Goal: Task Accomplishment & Management: Complete application form

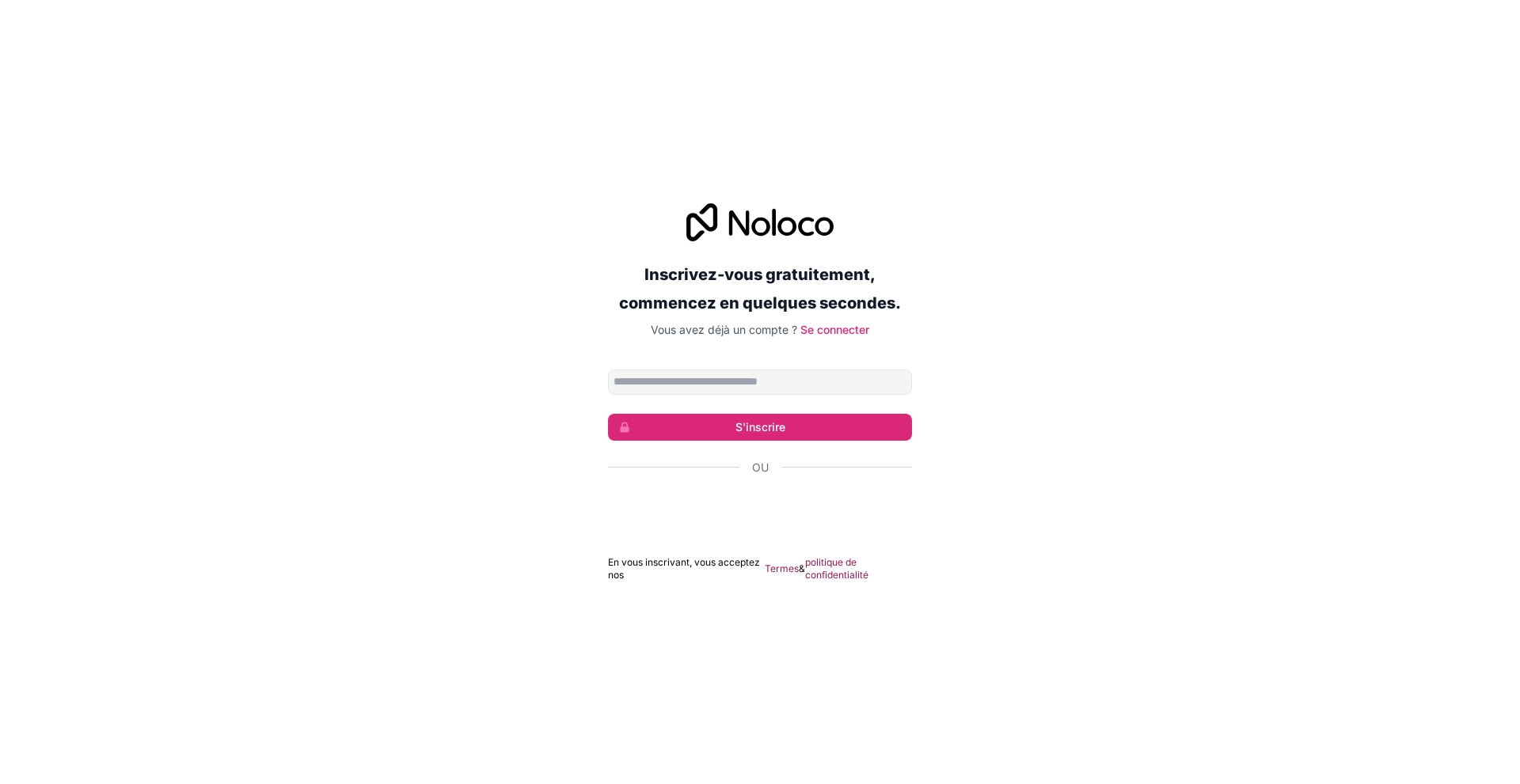
click at [764, 386] on input "Adresse email" at bounding box center [760, 382] width 304 height 26
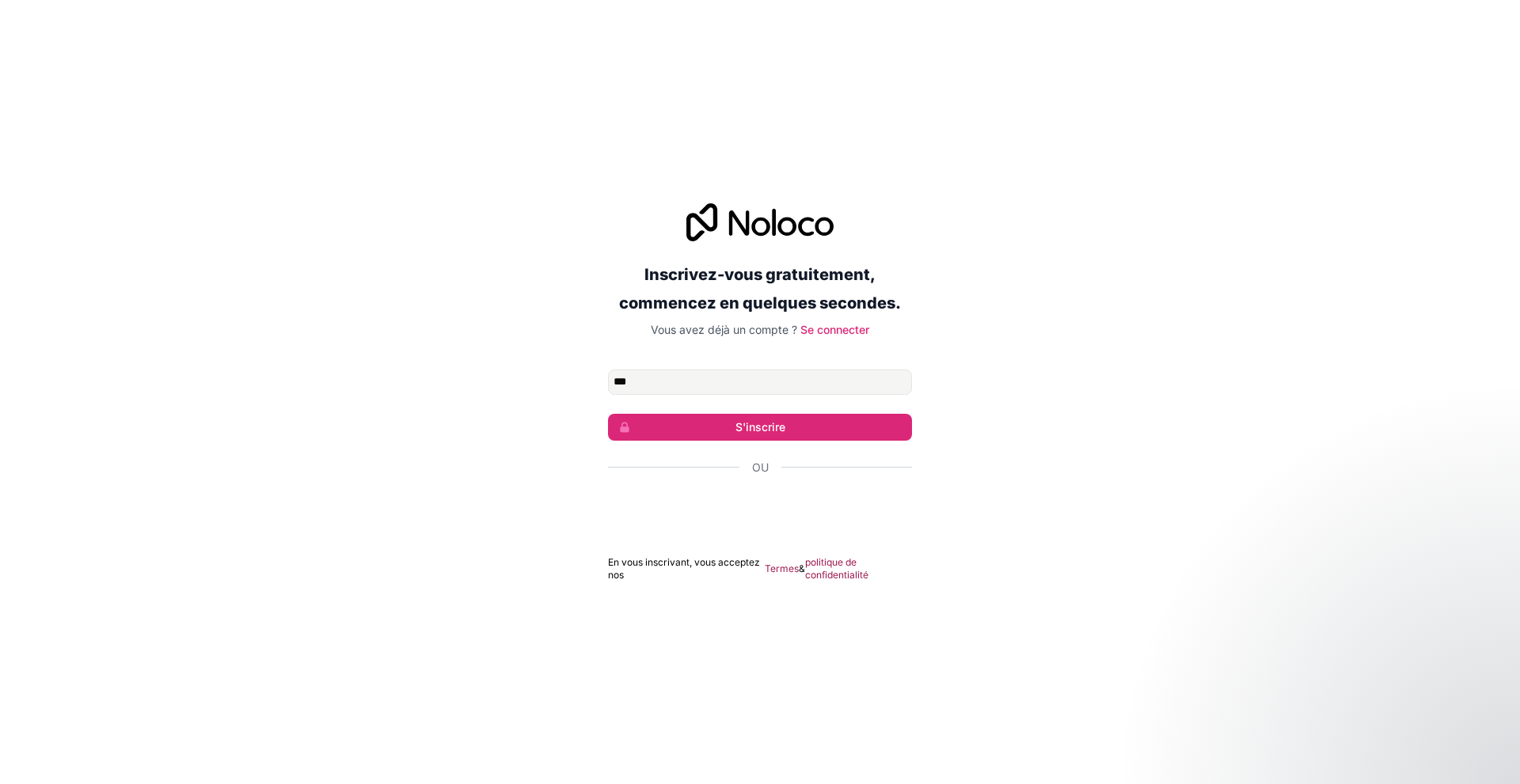
type input "**********"
click at [751, 422] on font "S'inscrire" at bounding box center [760, 427] width 50 height 13
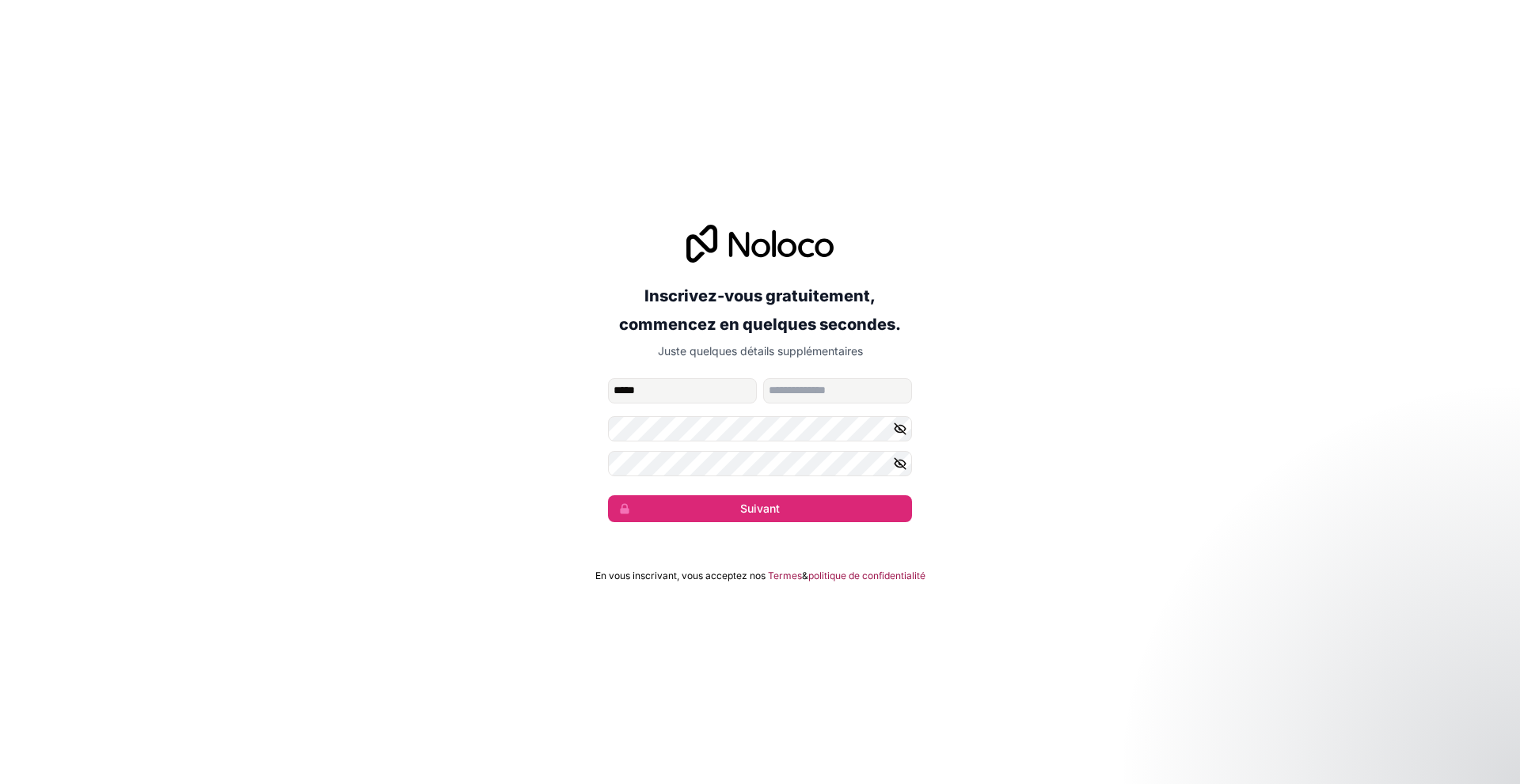
type input "******"
type input "********"
type input "******"
click at [904, 428] on icon "button" at bounding box center [901, 428] width 11 height 7
click at [608, 495] on button "Suivant" at bounding box center [760, 509] width 304 height 27
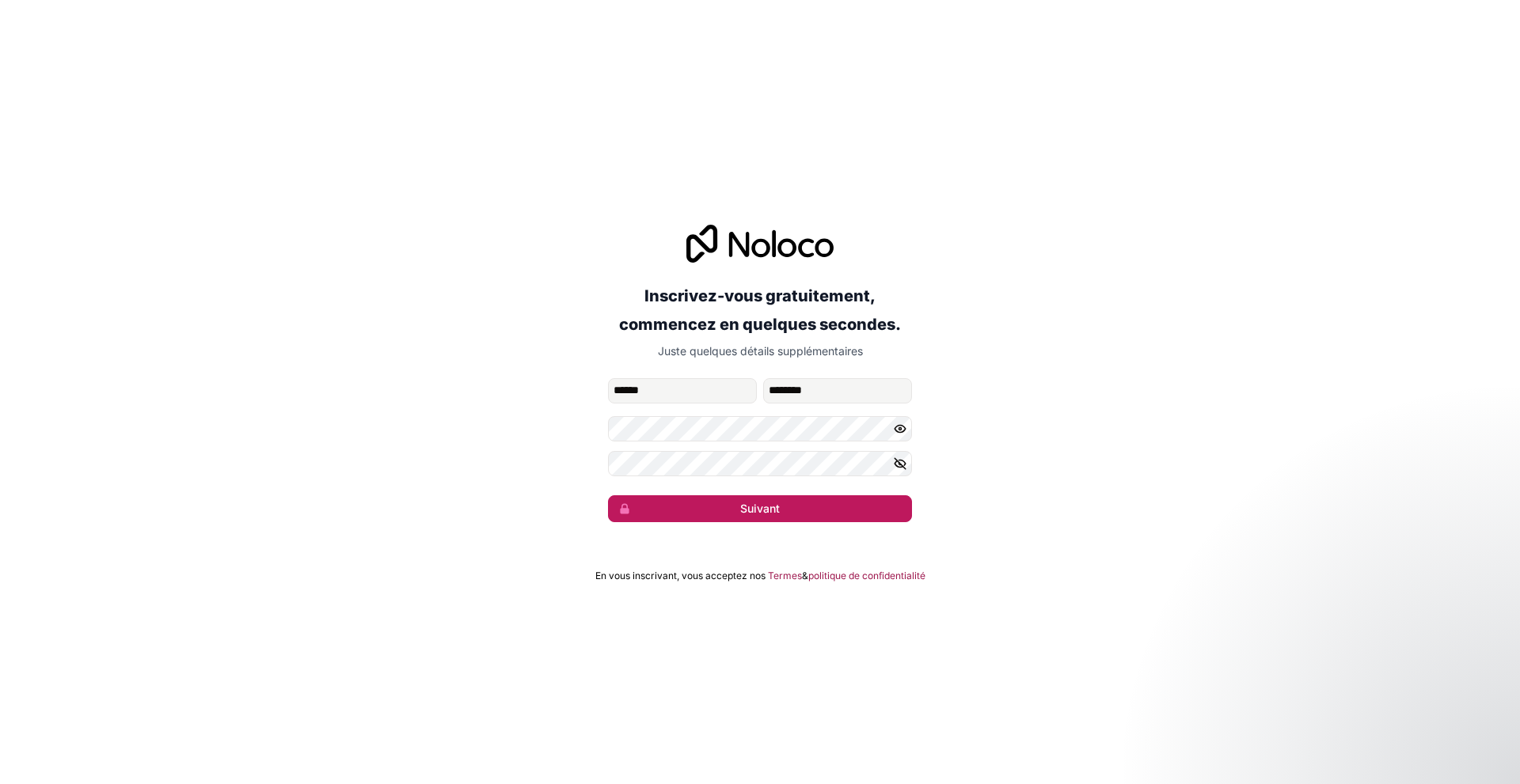
click at [807, 511] on button "Suivant" at bounding box center [760, 509] width 304 height 27
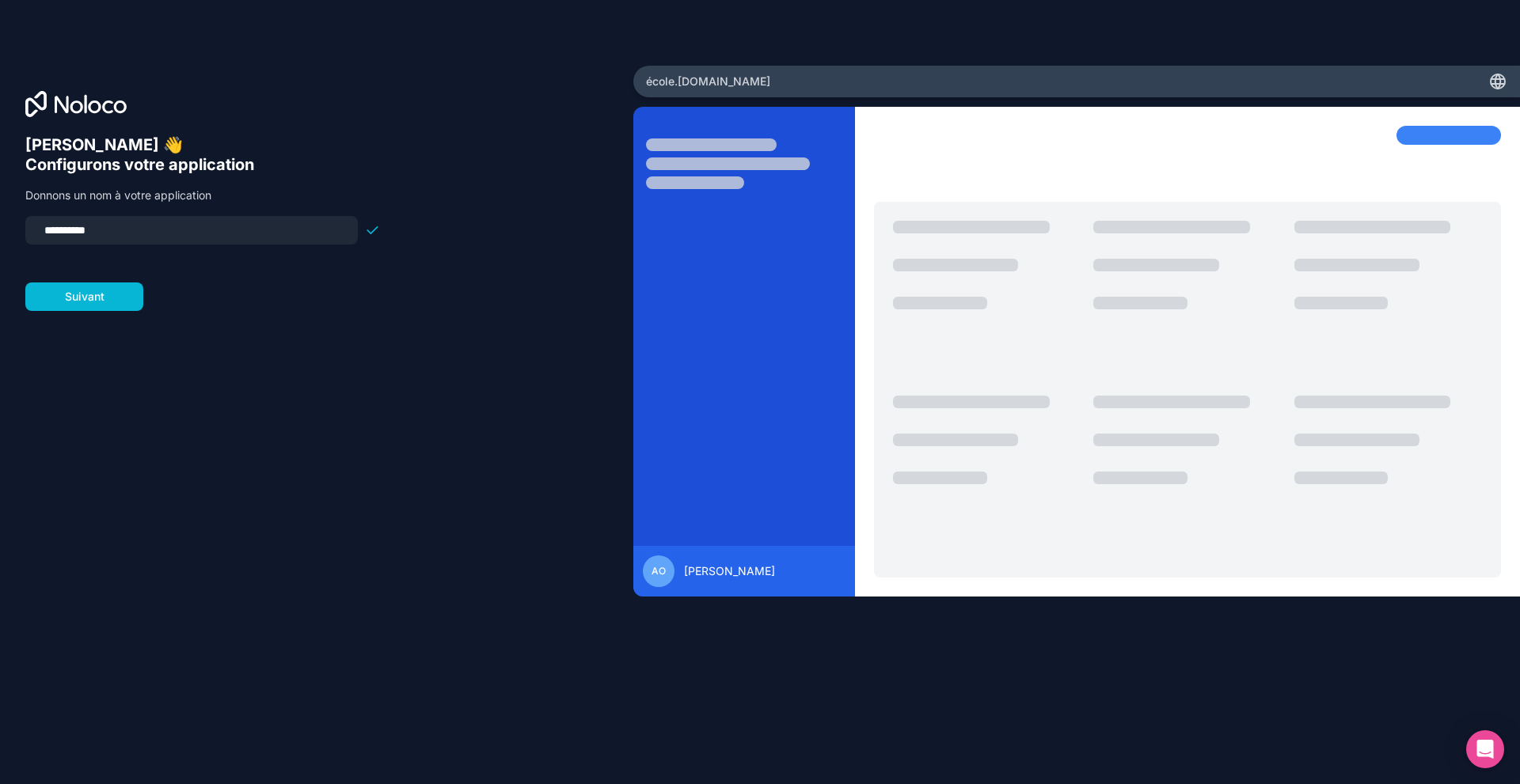
click at [148, 226] on input "**********" at bounding box center [192, 230] width 314 height 22
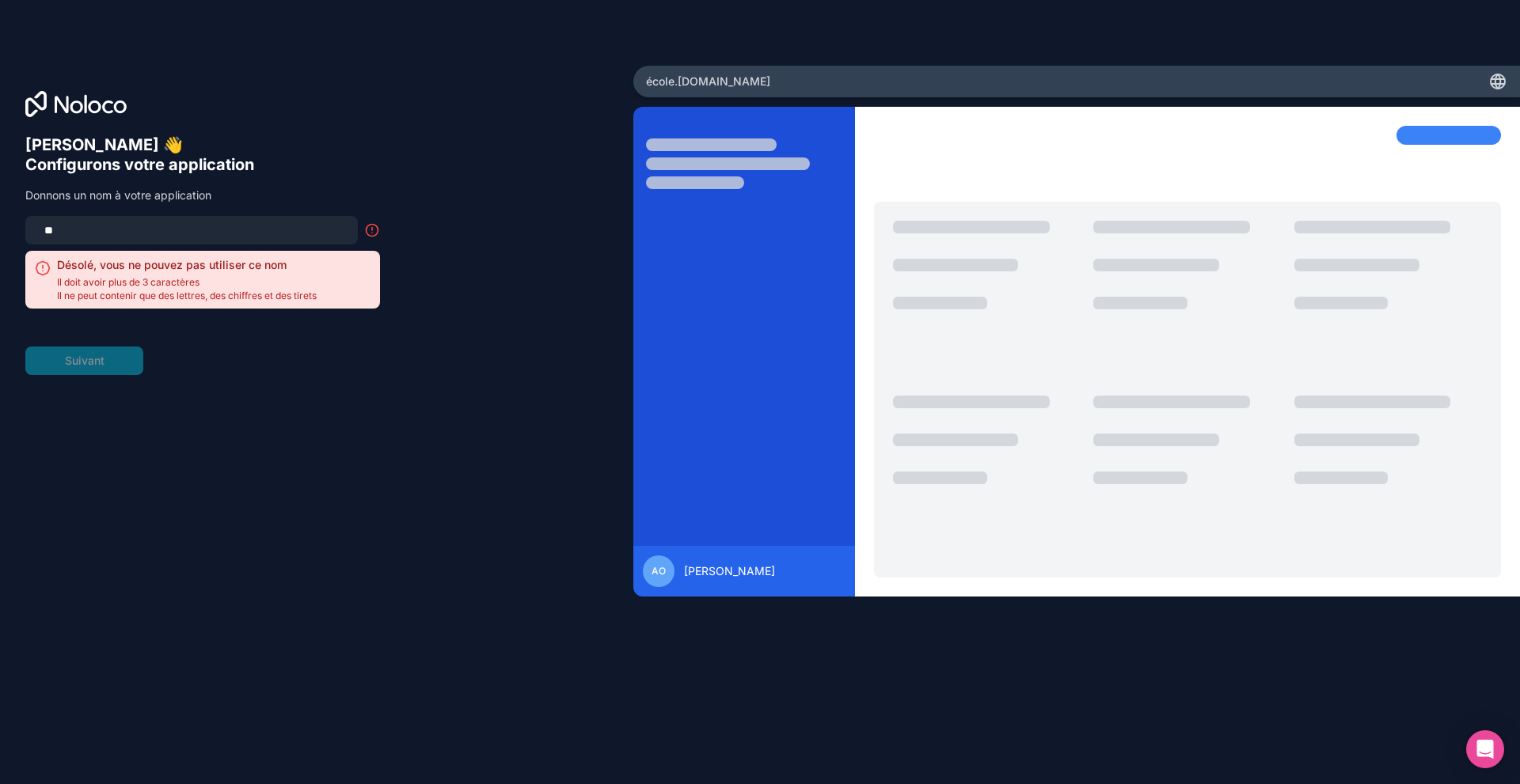
type input "*"
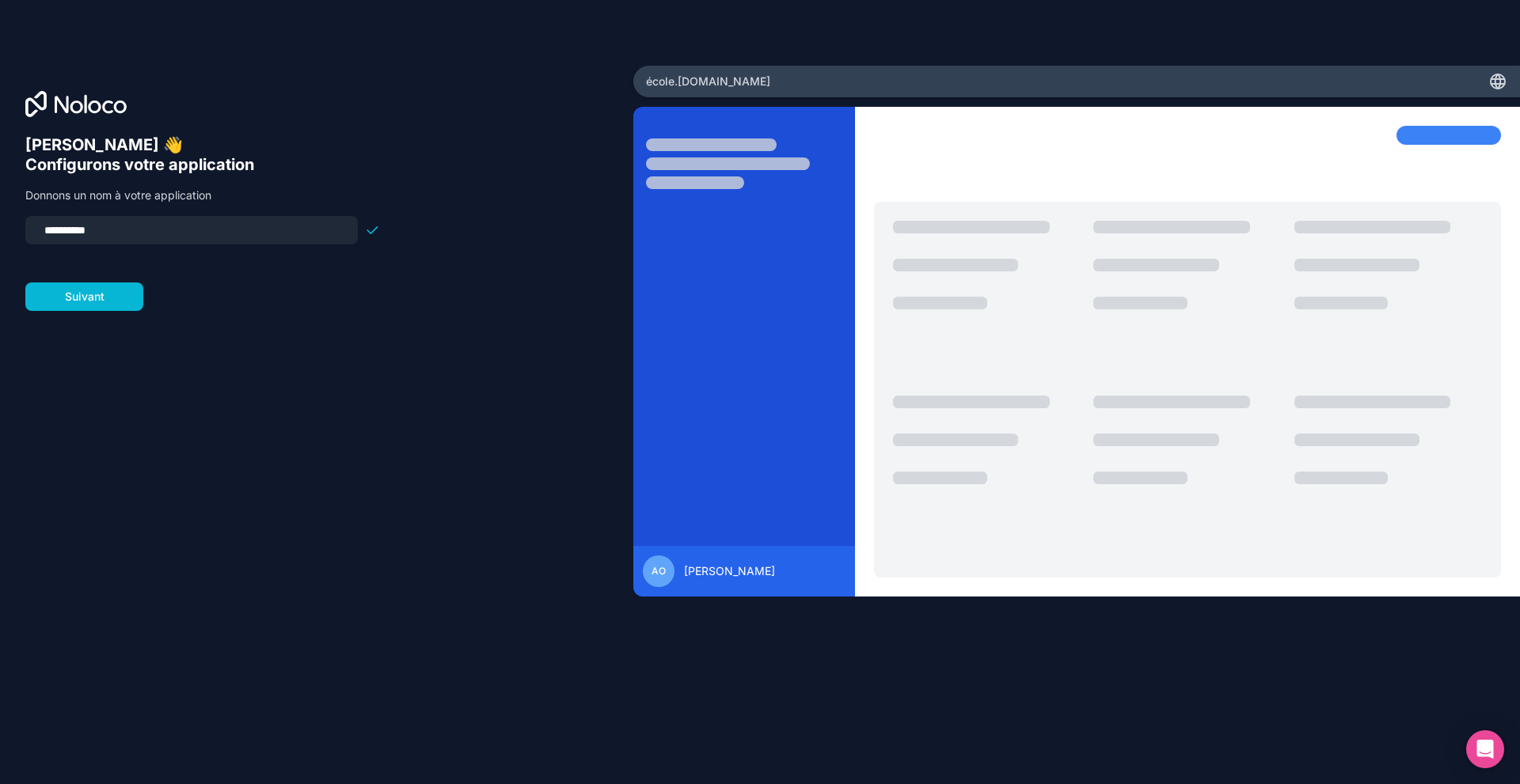
click at [69, 241] on div "**********" at bounding box center [192, 231] width 333 height 29
click at [69, 238] on input "**********" at bounding box center [192, 230] width 314 height 22
type input "**********"
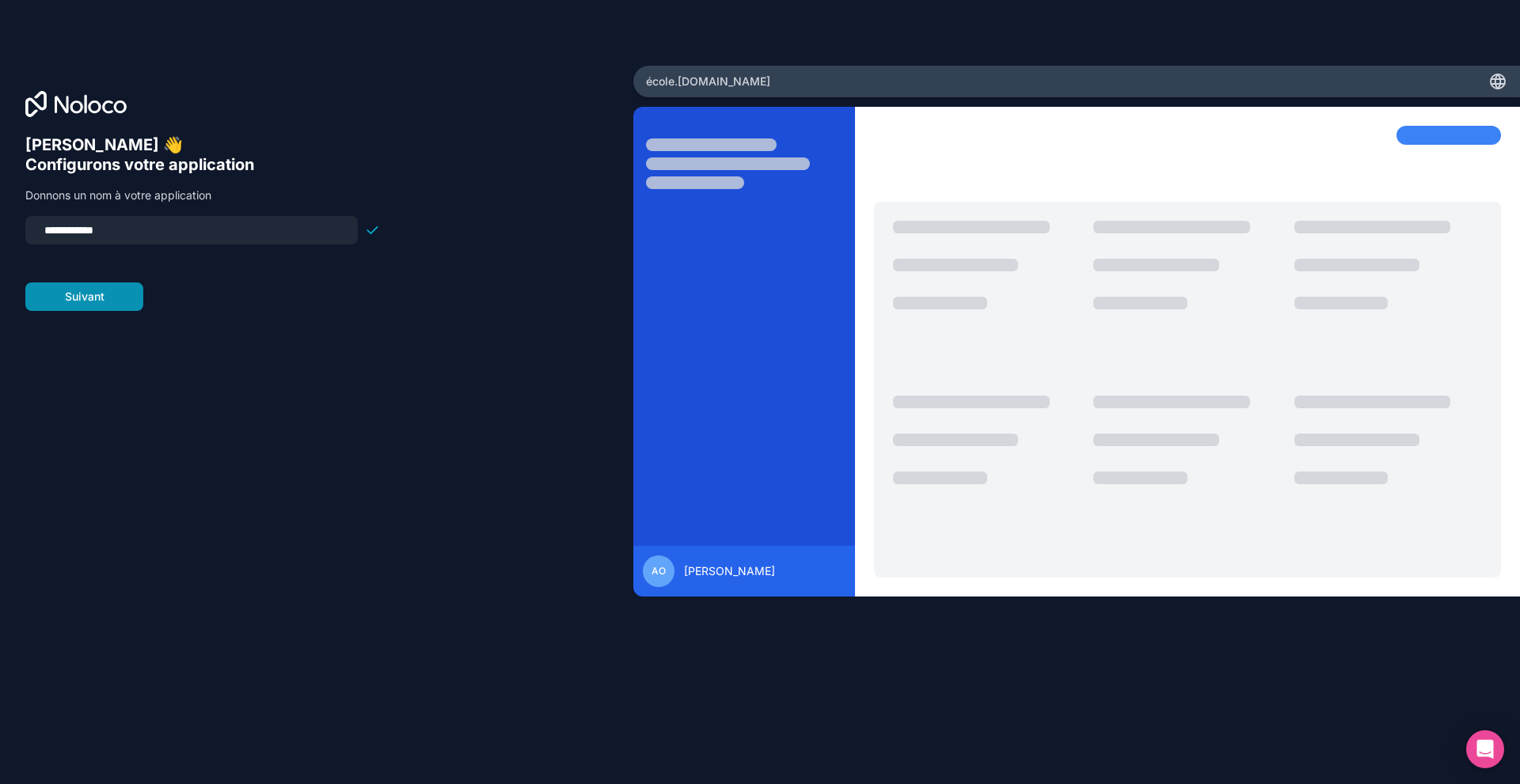
click at [60, 296] on button "Suivant" at bounding box center [85, 297] width 118 height 29
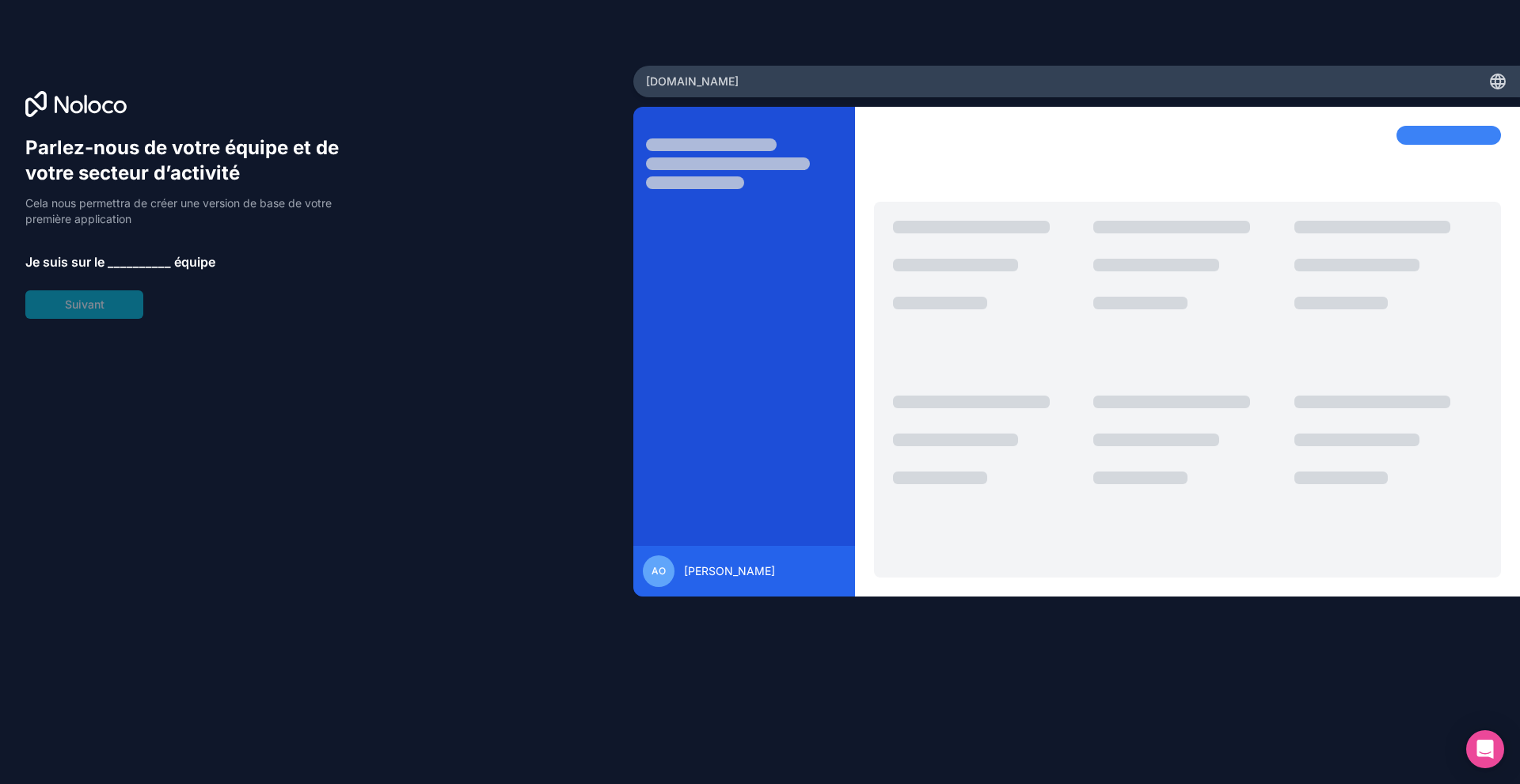
click at [129, 258] on font "__________" at bounding box center [139, 262] width 63 height 16
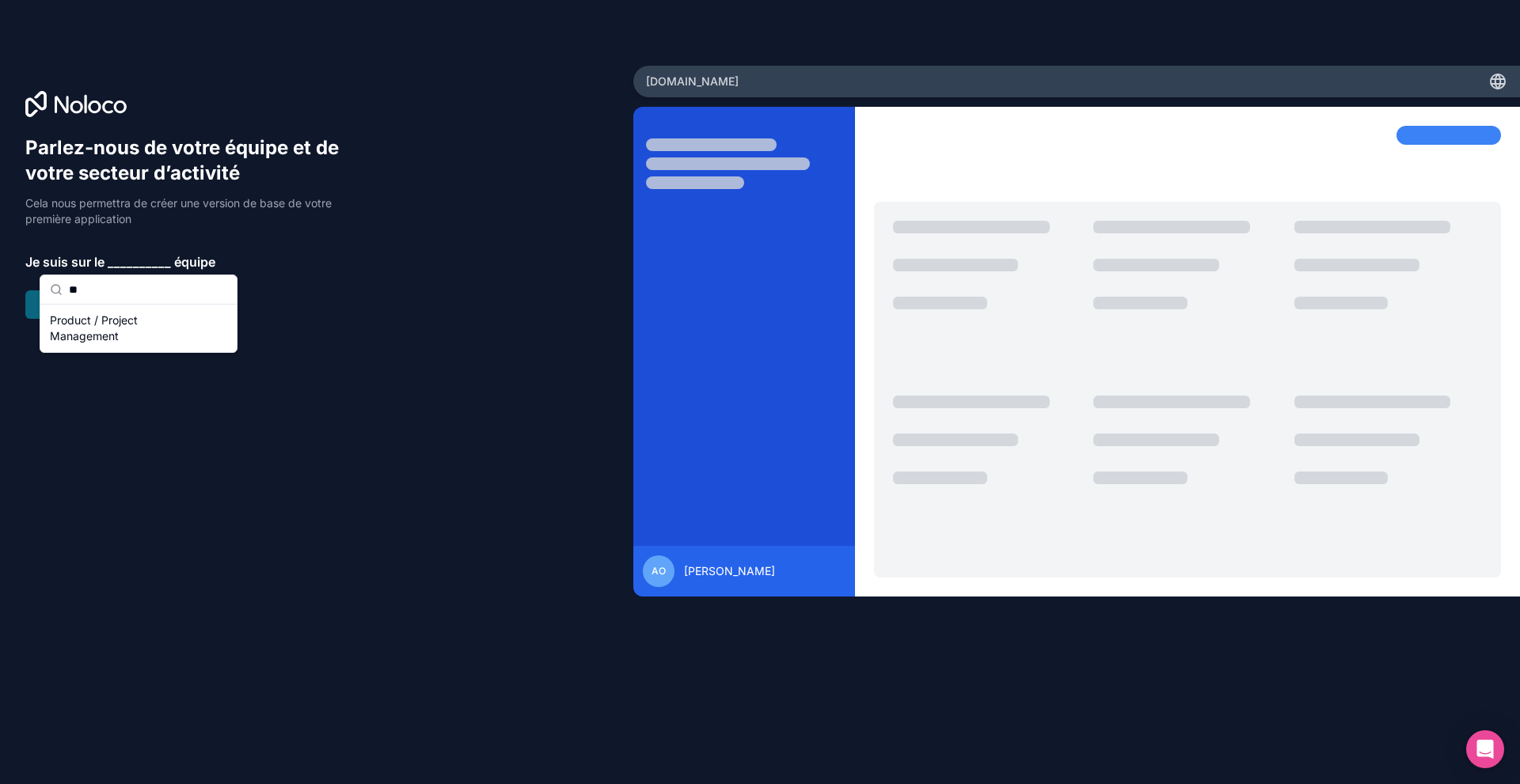
type input "*"
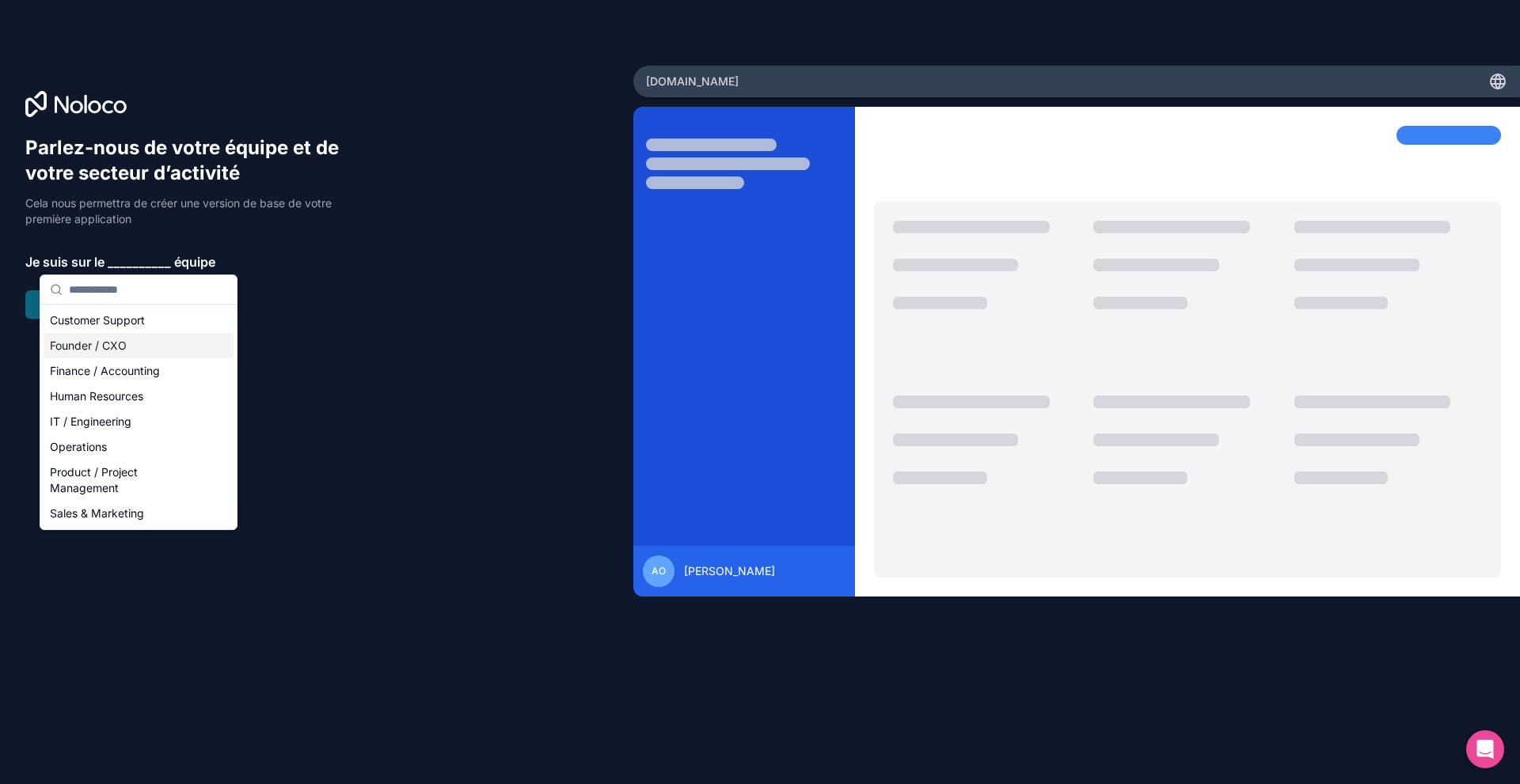
click at [120, 349] on div "Founder / CXO" at bounding box center [138, 346] width 190 height 26
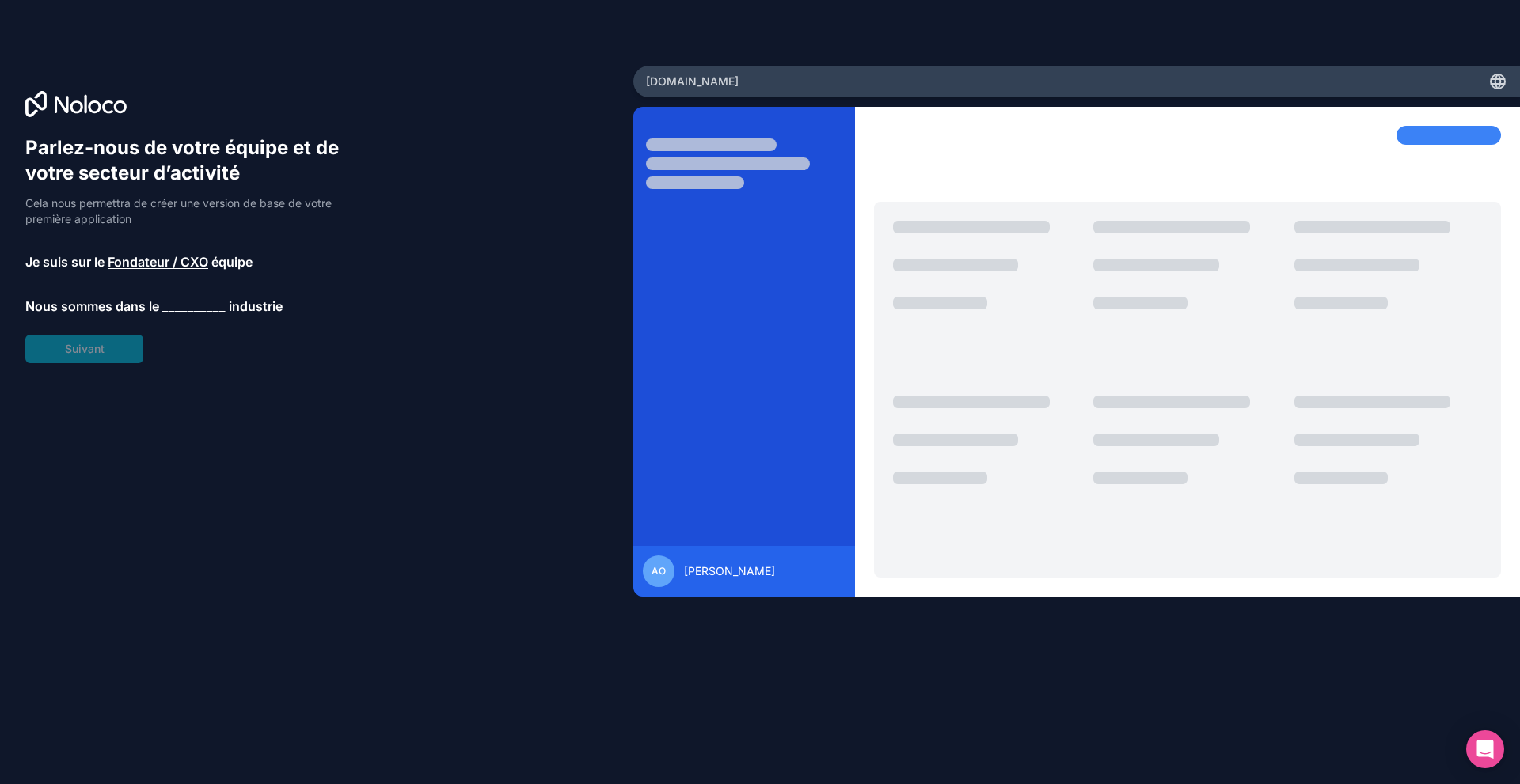
click at [162, 313] on font "__________" at bounding box center [193, 306] width 63 height 16
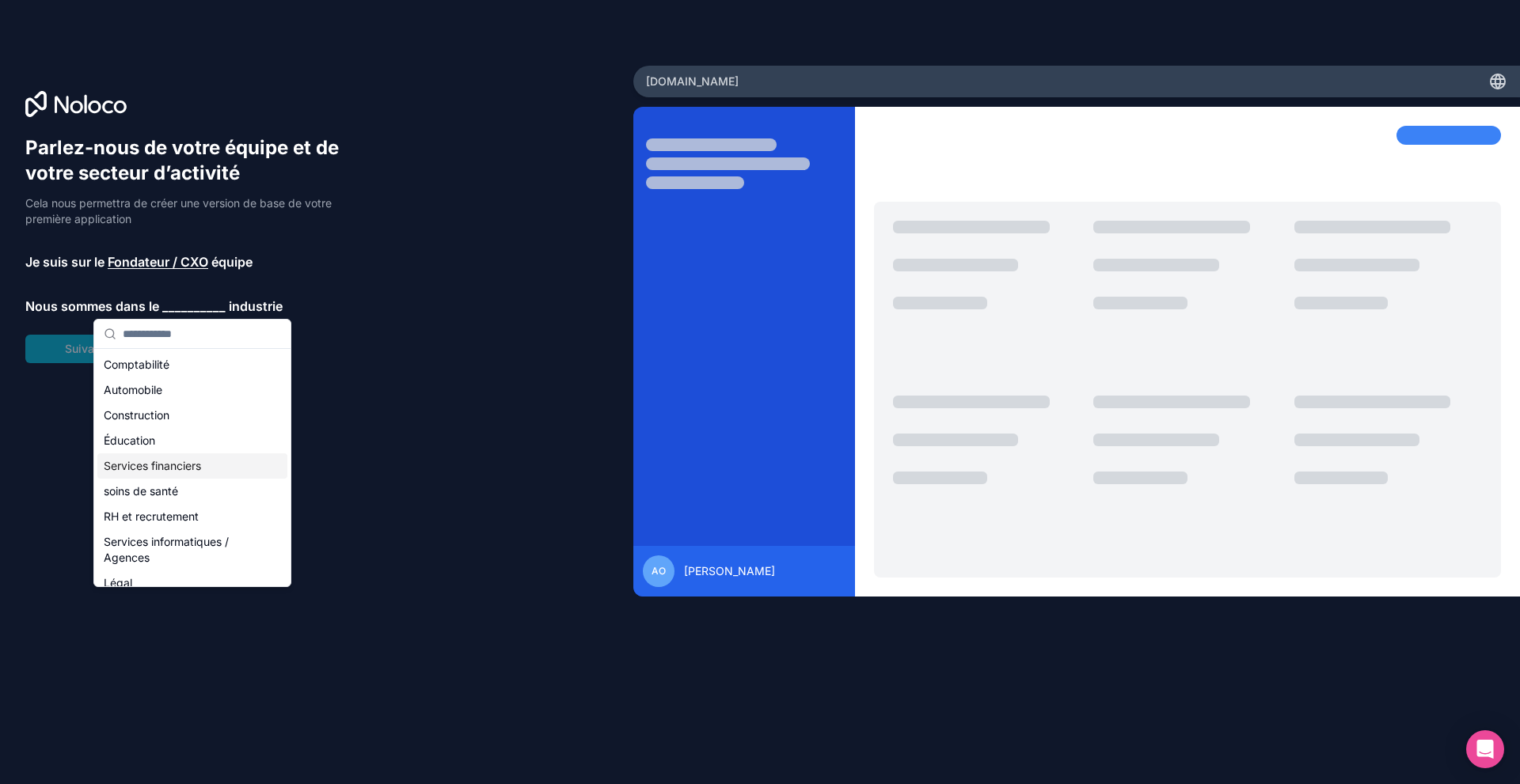
scroll to position [357, 0]
click at [177, 567] on div "Autres" at bounding box center [192, 571] width 190 height 26
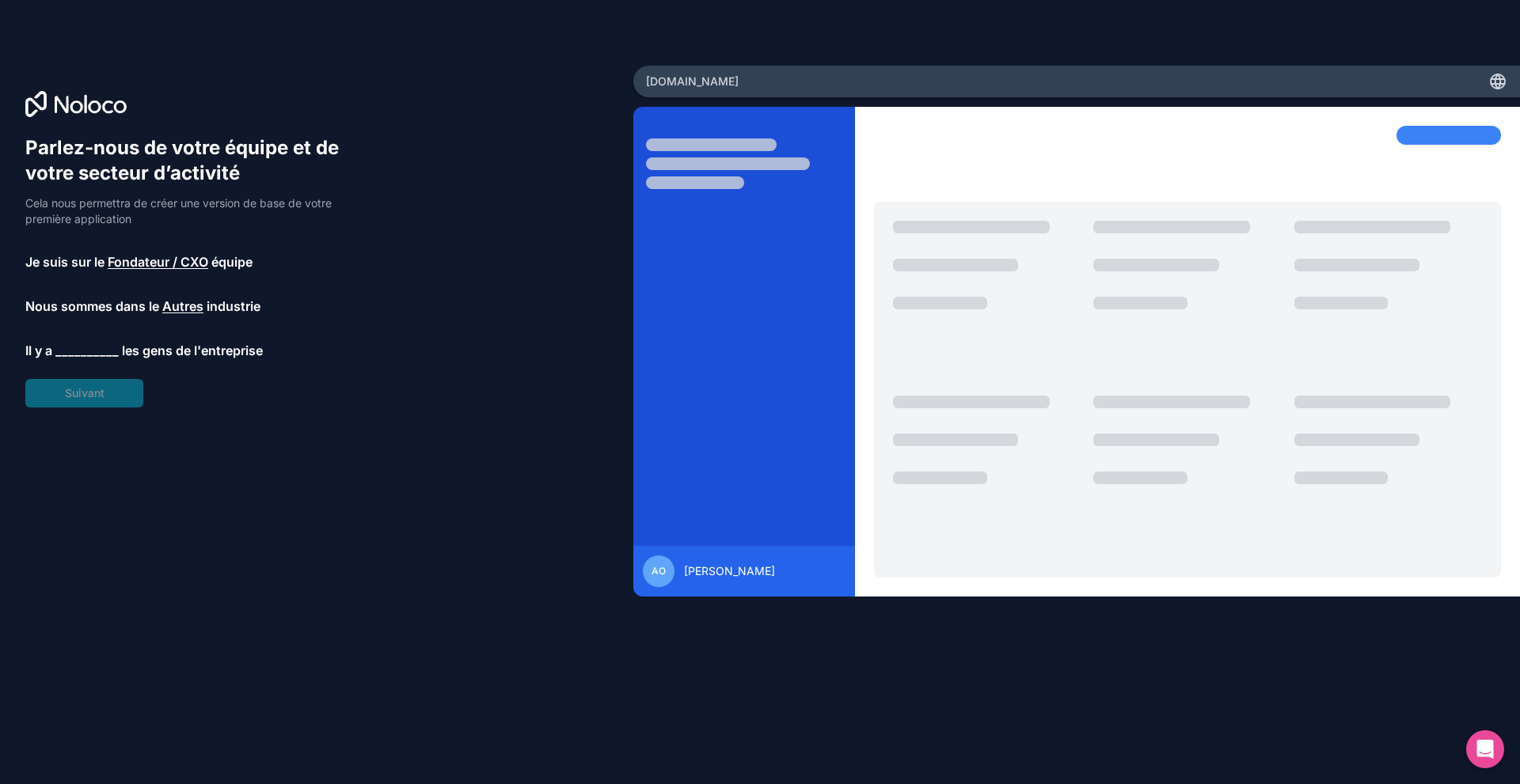
click at [94, 353] on font "__________" at bounding box center [87, 351] width 63 height 16
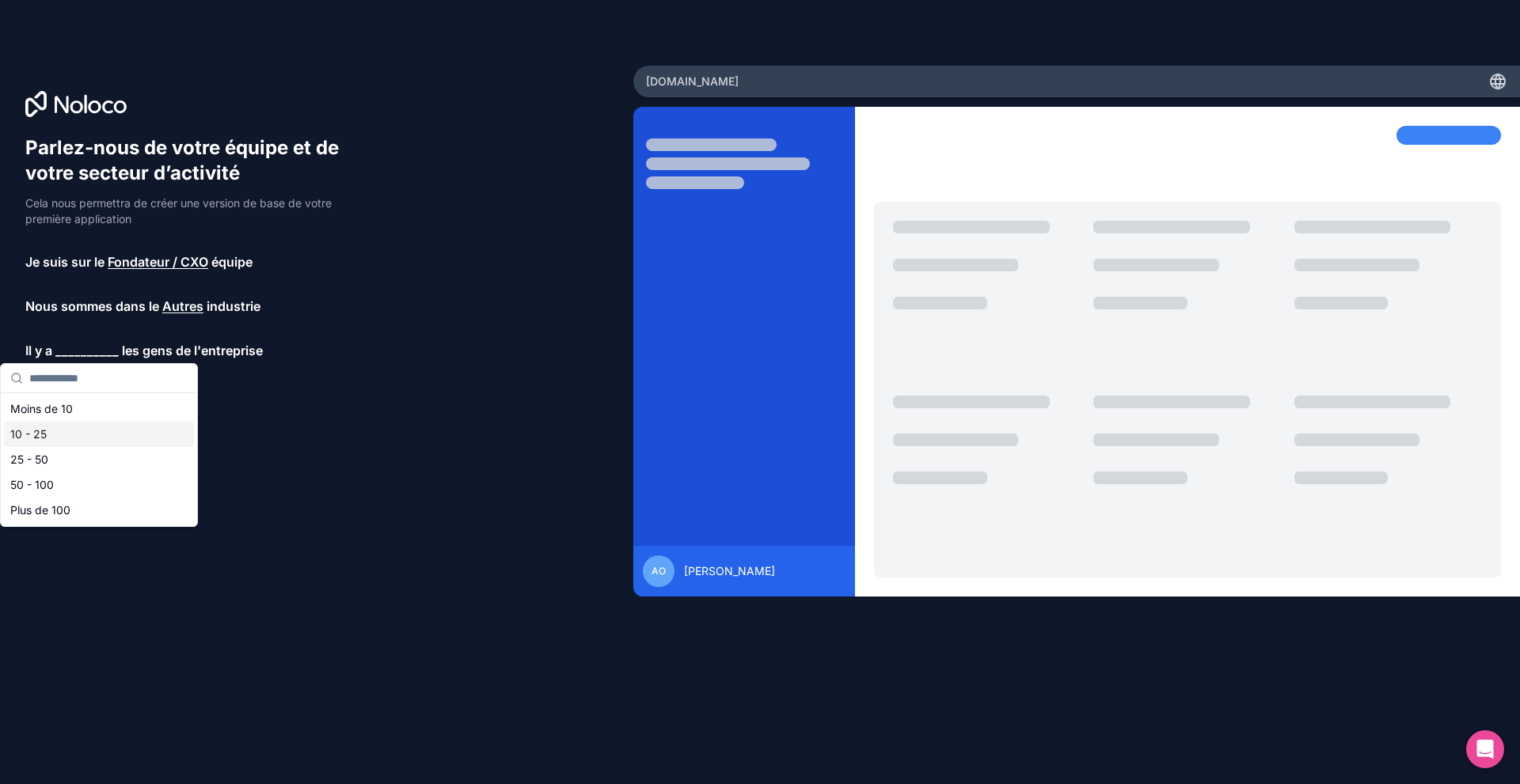
click at [96, 429] on div "10 - 25" at bounding box center [98, 434] width 190 height 26
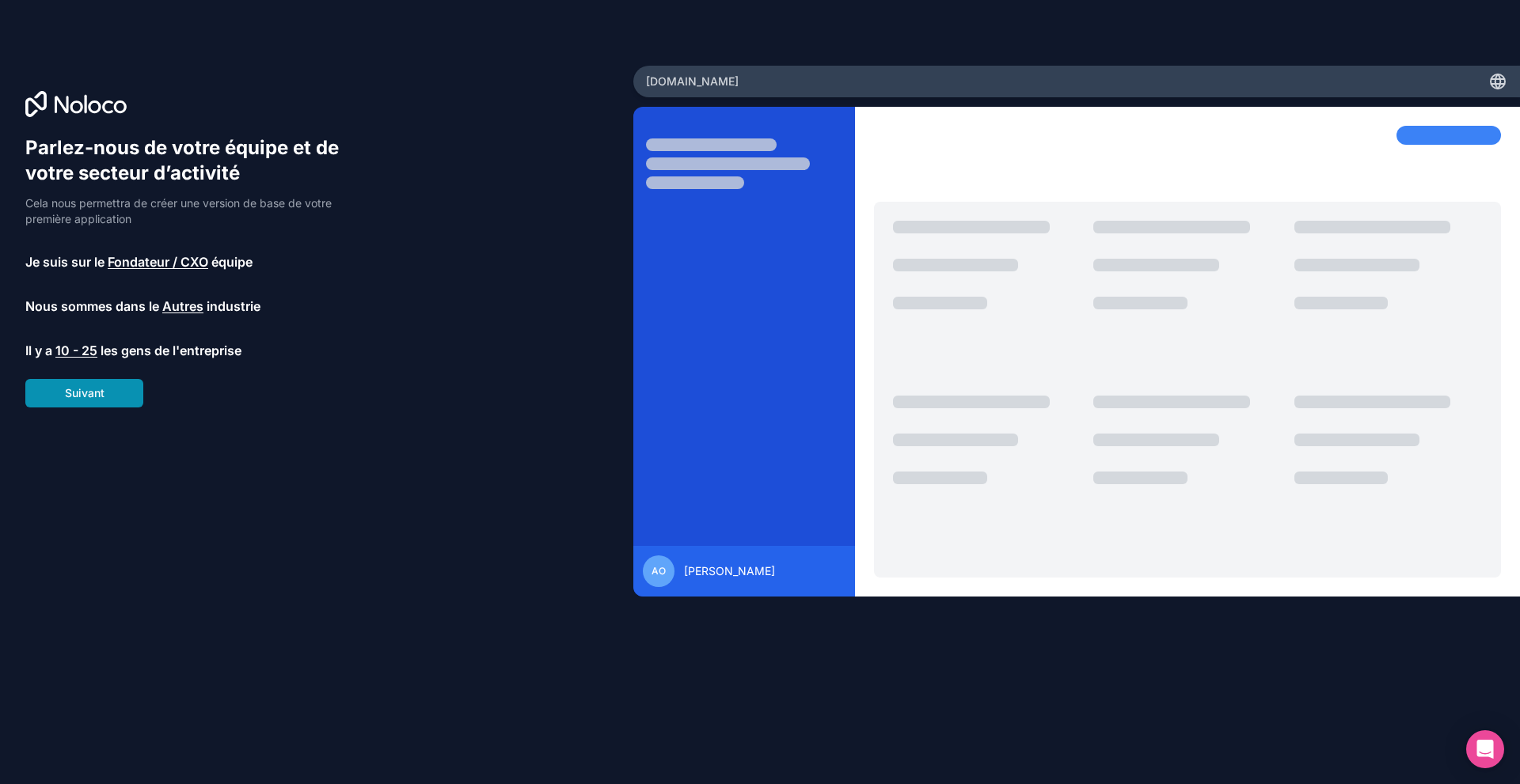
click at [59, 386] on button "Suivant" at bounding box center [85, 393] width 118 height 29
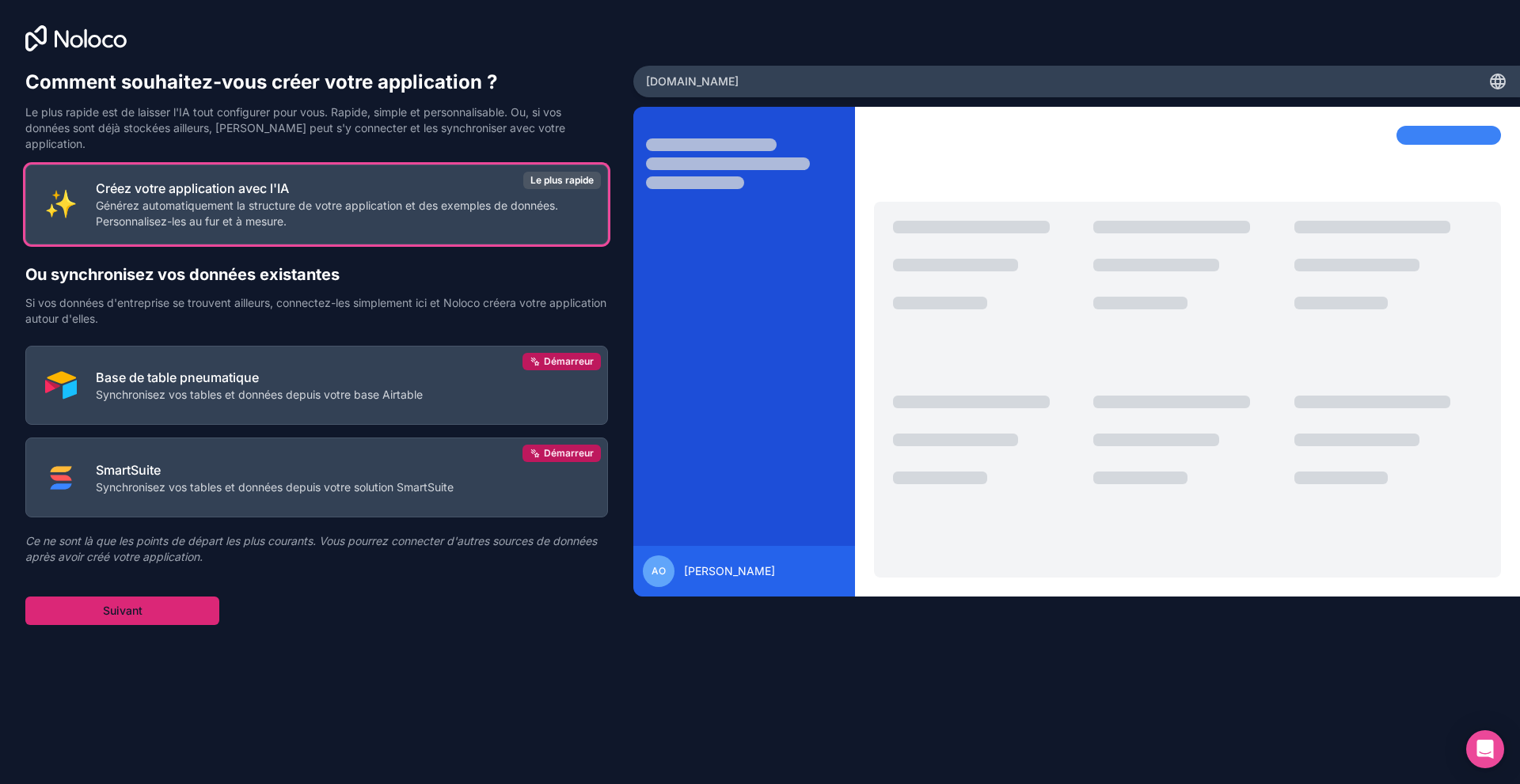
click at [72, 596] on button "Suivant" at bounding box center [123, 611] width 194 height 29
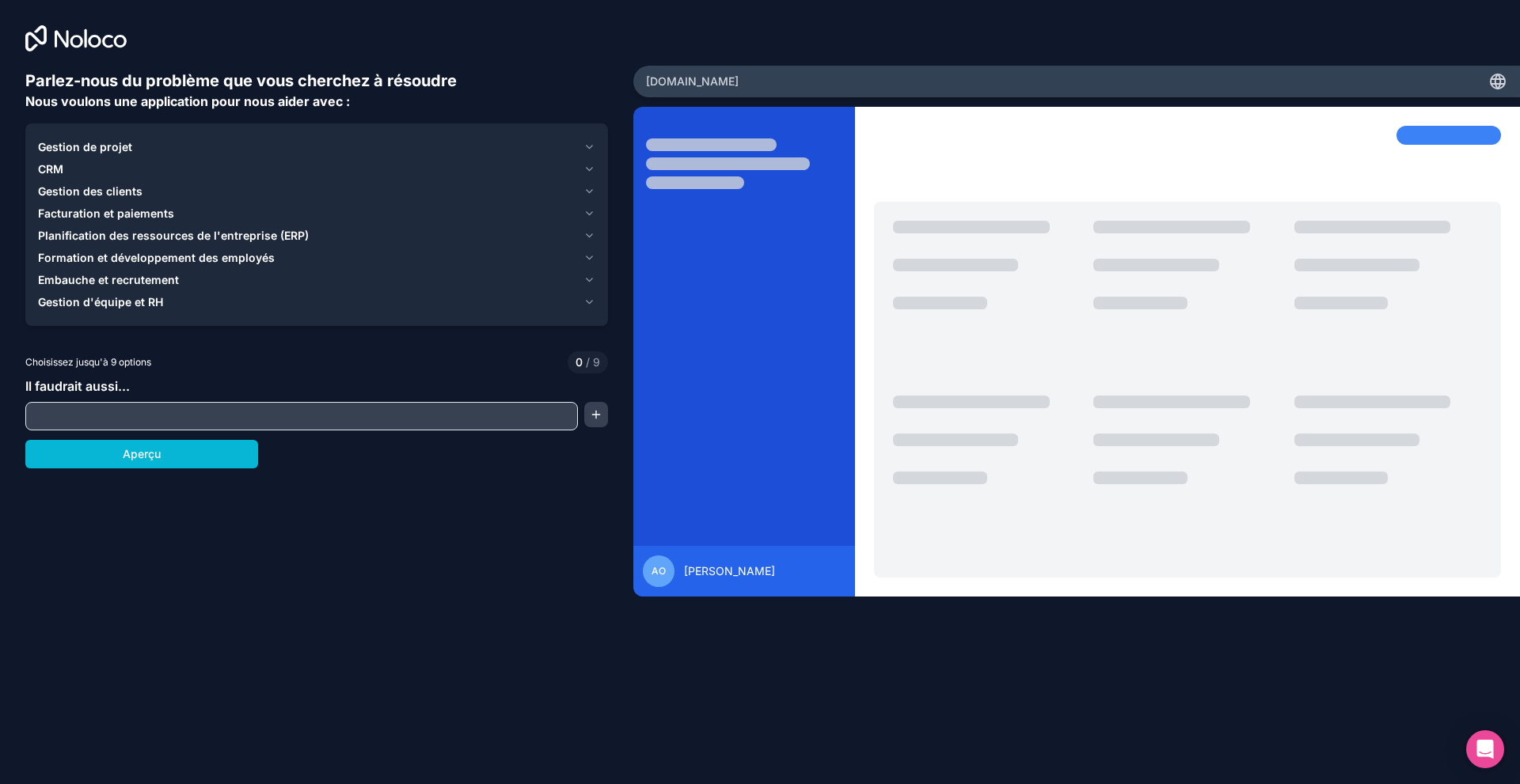
click at [115, 407] on input "text" at bounding box center [302, 415] width 545 height 22
paste input "**********"
type input "**********"
click at [206, 448] on button "Aperçu" at bounding box center [142, 454] width 233 height 29
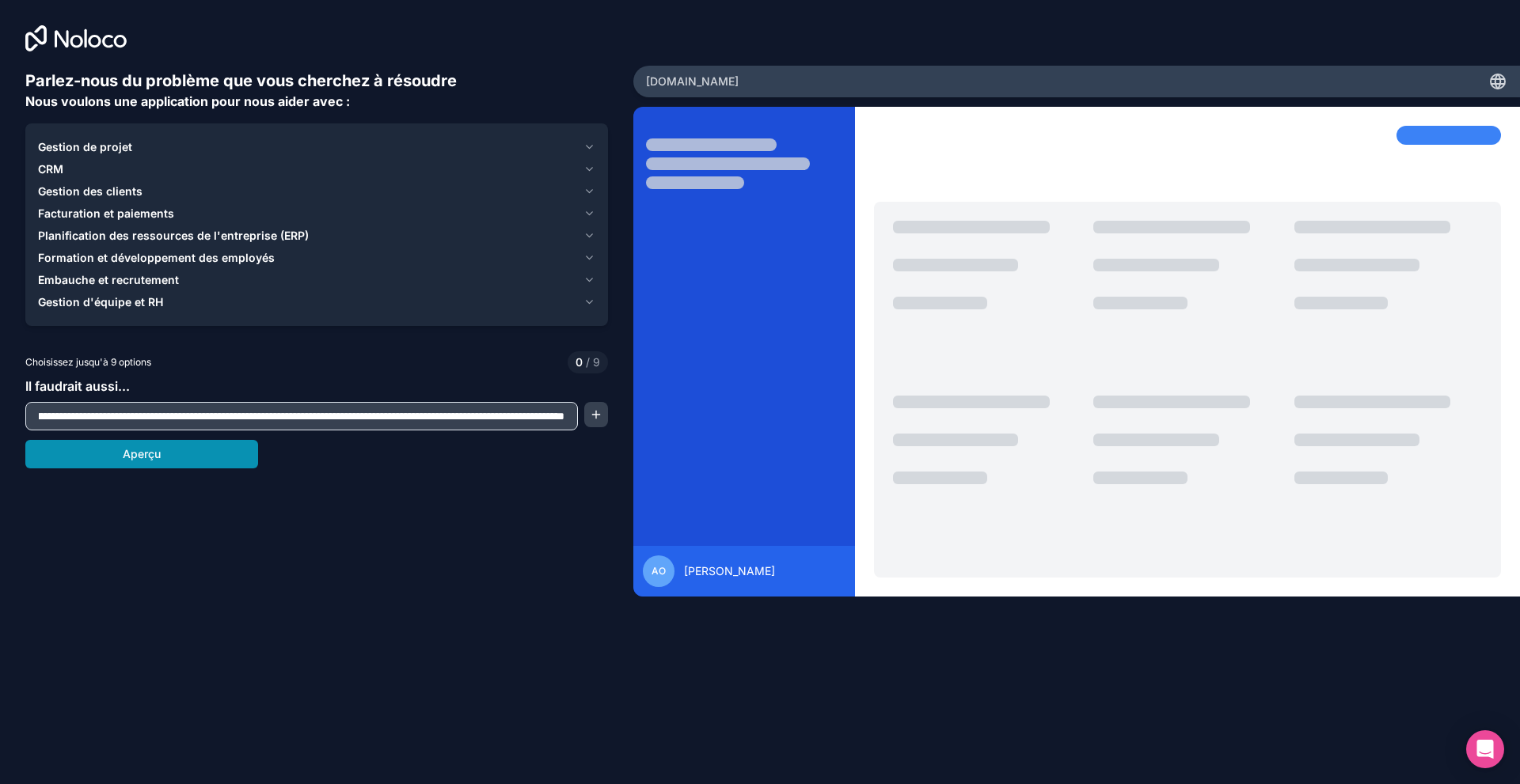
scroll to position [0, 0]
click at [589, 213] on icon "button" at bounding box center [589, 213] width 11 height 12
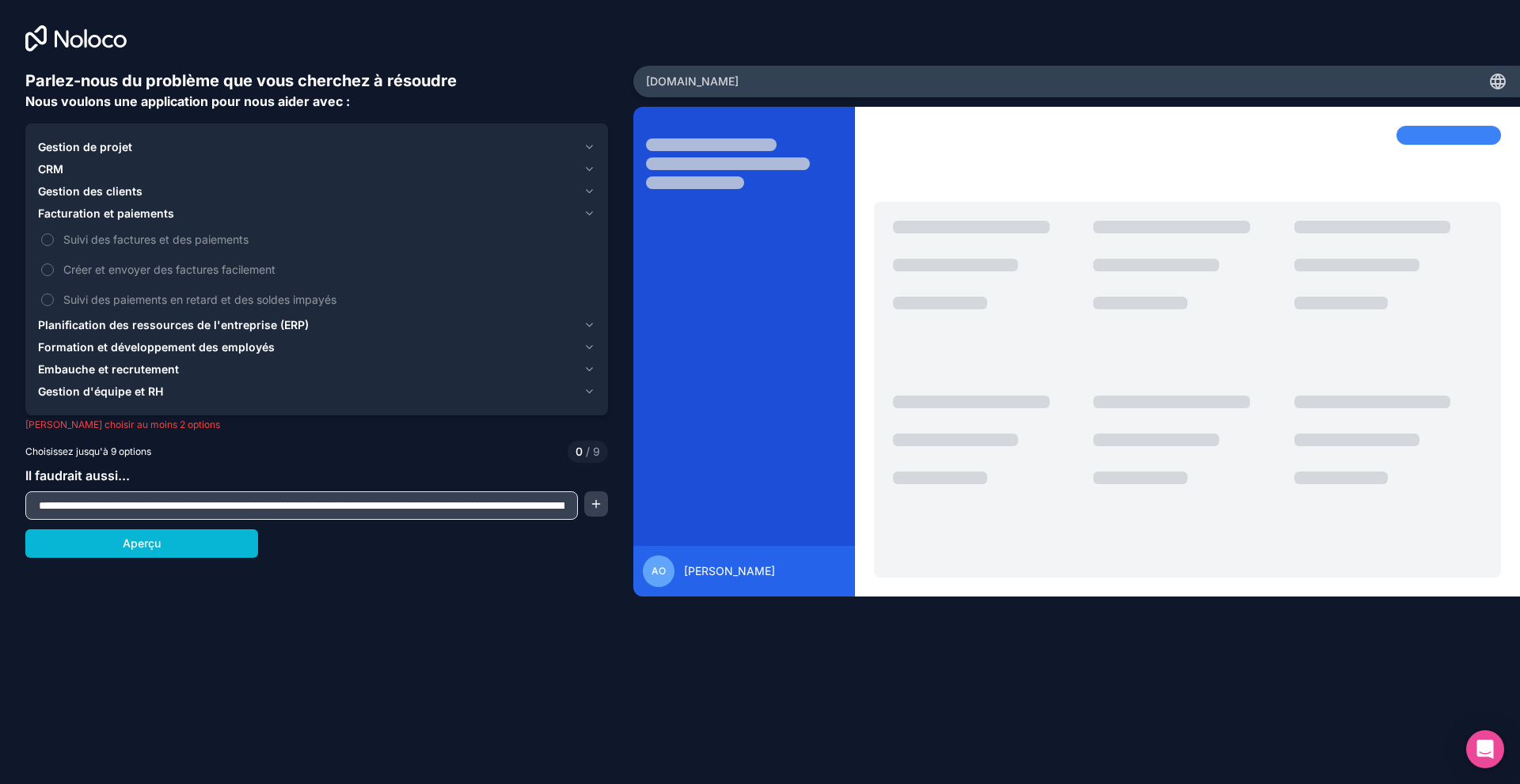
click at [149, 191] on div "Gestion des clients" at bounding box center [308, 191] width 539 height 16
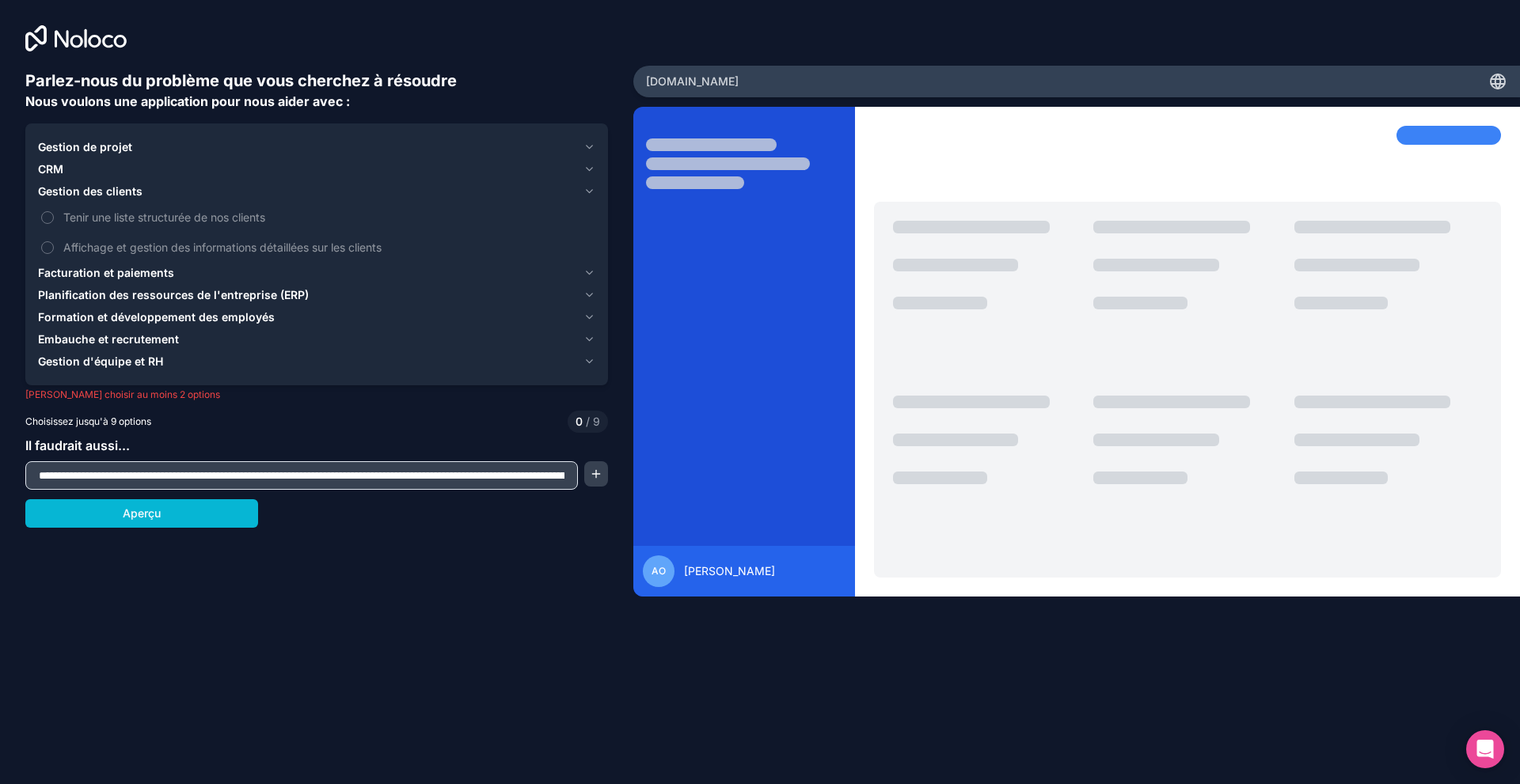
click at [148, 161] on button "CRM" at bounding box center [316, 169] width 557 height 22
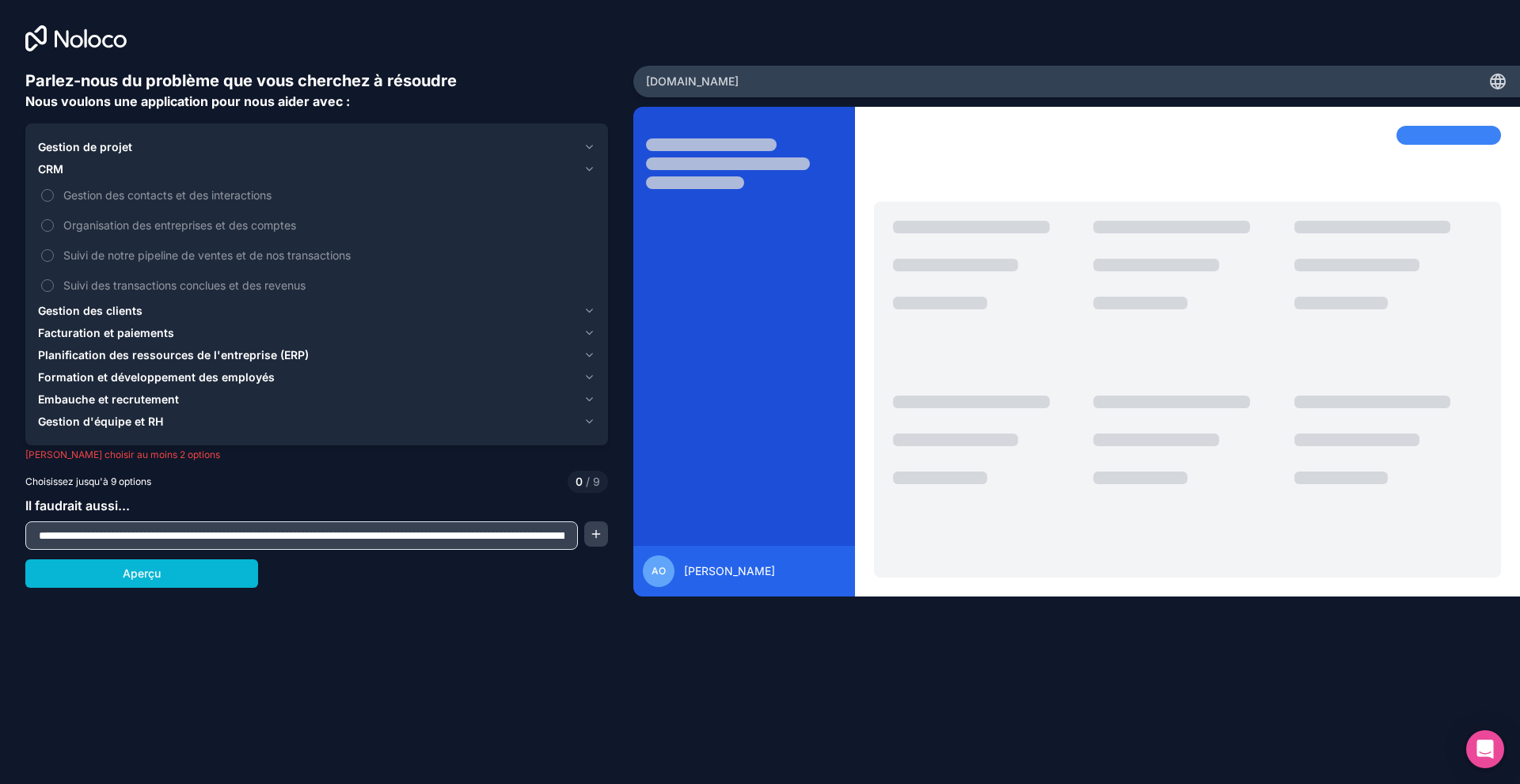
click at [138, 149] on div "Gestion de projet" at bounding box center [308, 147] width 539 height 16
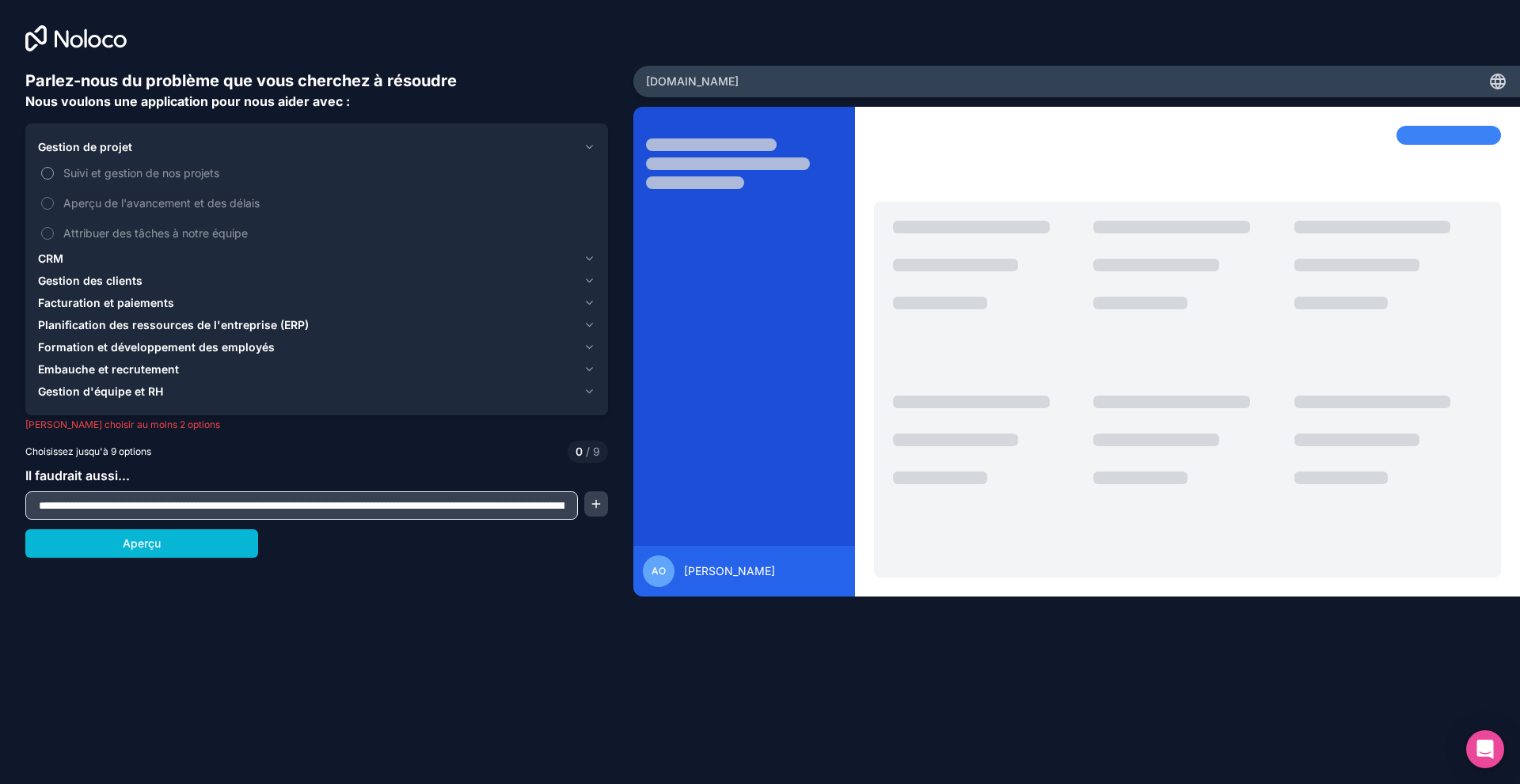
click at [132, 169] on font "Suivi et gestion de nos projets" at bounding box center [141, 172] width 156 height 13
click at [53, 169] on button "Suivi et gestion de nos projets" at bounding box center [47, 172] width 12 height 12
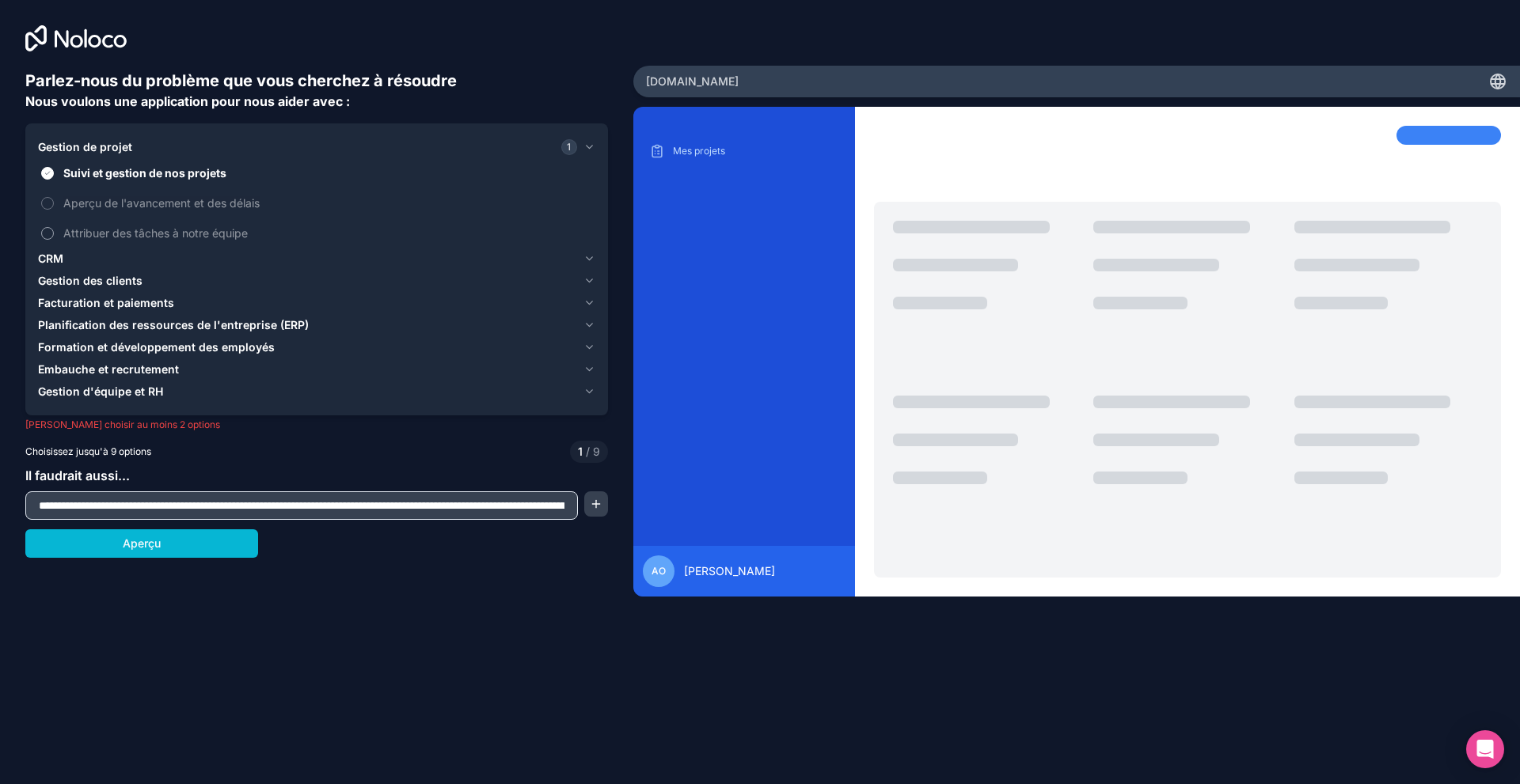
click at [111, 241] on span "Attribuer des tâches à notre équipe" at bounding box center [327, 232] width 529 height 16
click at [53, 240] on button "Attribuer des tâches à notre équipe" at bounding box center [47, 232] width 12 height 12
click at [96, 280] on font "Gestion des clients" at bounding box center [91, 280] width 105 height 13
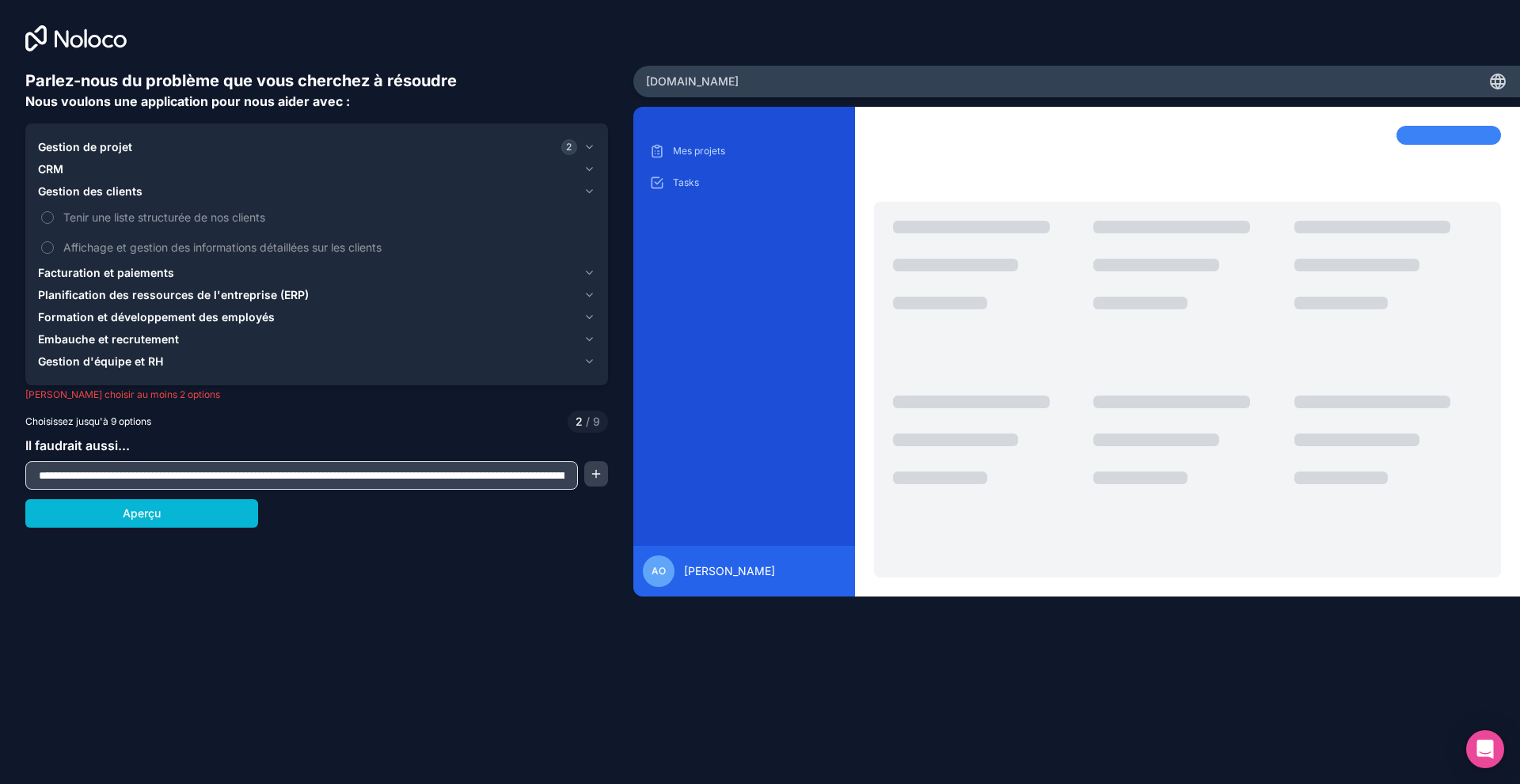
click at [119, 370] on button "Gestion d'équipe et RH" at bounding box center [316, 361] width 557 height 22
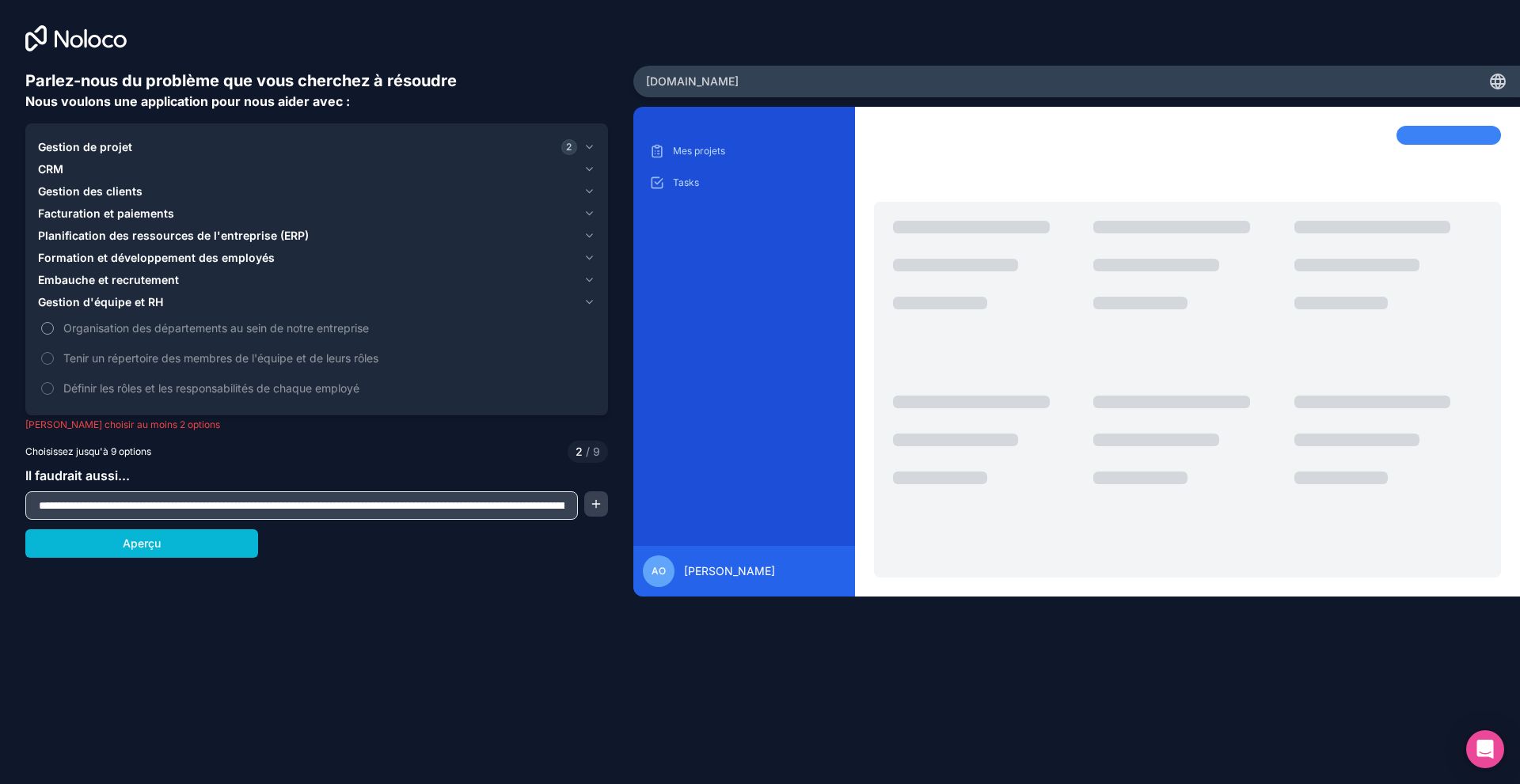
click at [132, 320] on span "Organisation des départements au sein de notre entreprise" at bounding box center [327, 328] width 529 height 16
click at [53, 322] on button "Organisation des départements au sein de notre entreprise" at bounding box center [47, 328] width 12 height 12
click at [132, 320] on span "Organisation des départements au sein de notre entreprise" at bounding box center [327, 328] width 529 height 16
click at [53, 322] on button "Organisation des départements au sein de notre entreprise" at bounding box center [47, 328] width 12 height 12
click at [152, 397] on label "Définir les rôles et les responsabilités de chaque employé" at bounding box center [316, 388] width 557 height 30
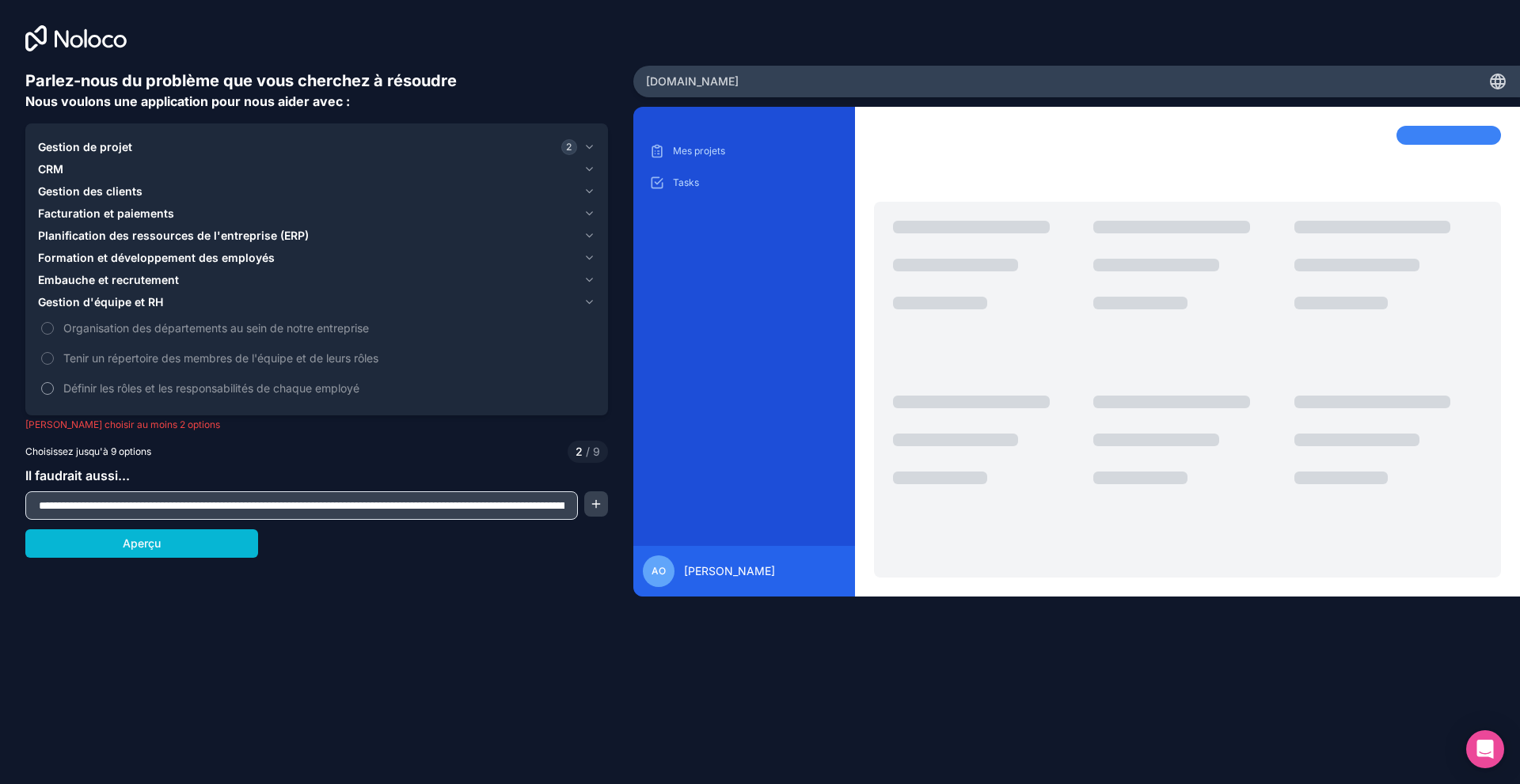
click at [53, 395] on button "Définir les rôles et les responsabilités de chaque employé" at bounding box center [47, 388] width 12 height 12
click at [154, 323] on font "Organisation des départements au sein de notre entreprise" at bounding box center [215, 328] width 306 height 13
click at [53, 323] on button "Organisation des départements au sein de notre entreprise" at bounding box center [47, 328] width 12 height 12
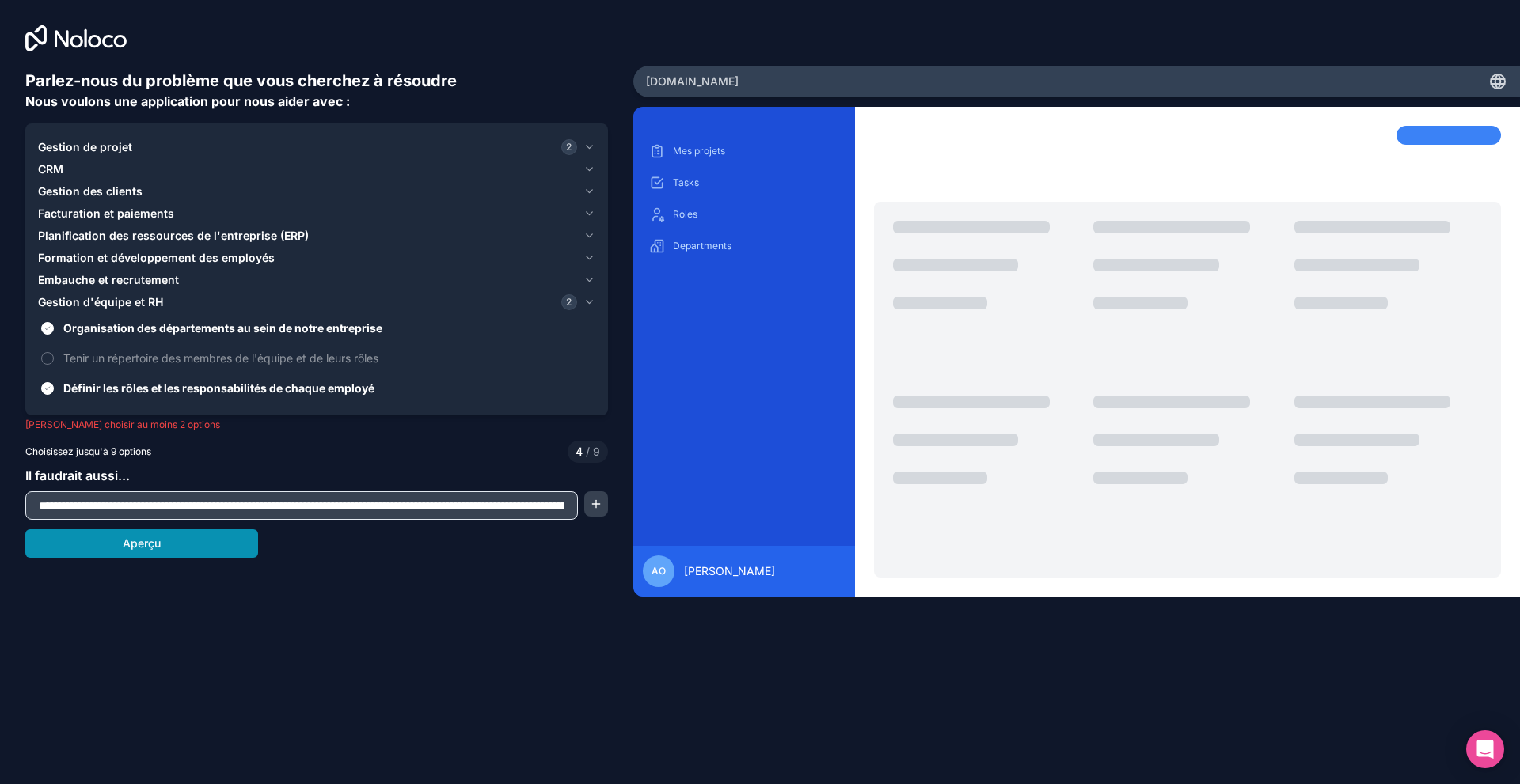
click at [155, 547] on font "Aperçu" at bounding box center [142, 543] width 38 height 13
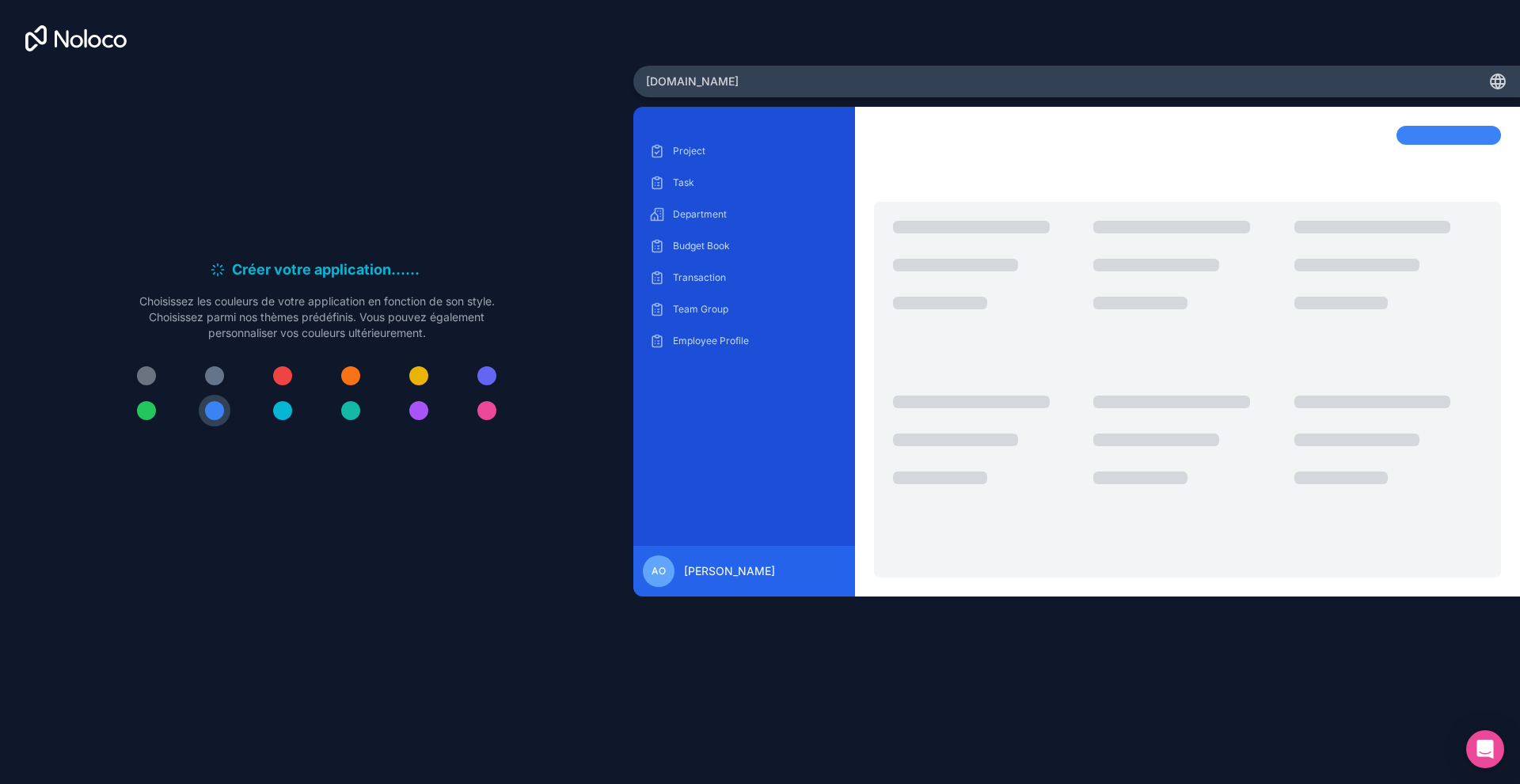
click at [348, 412] on div at bounding box center [351, 411] width 19 height 19
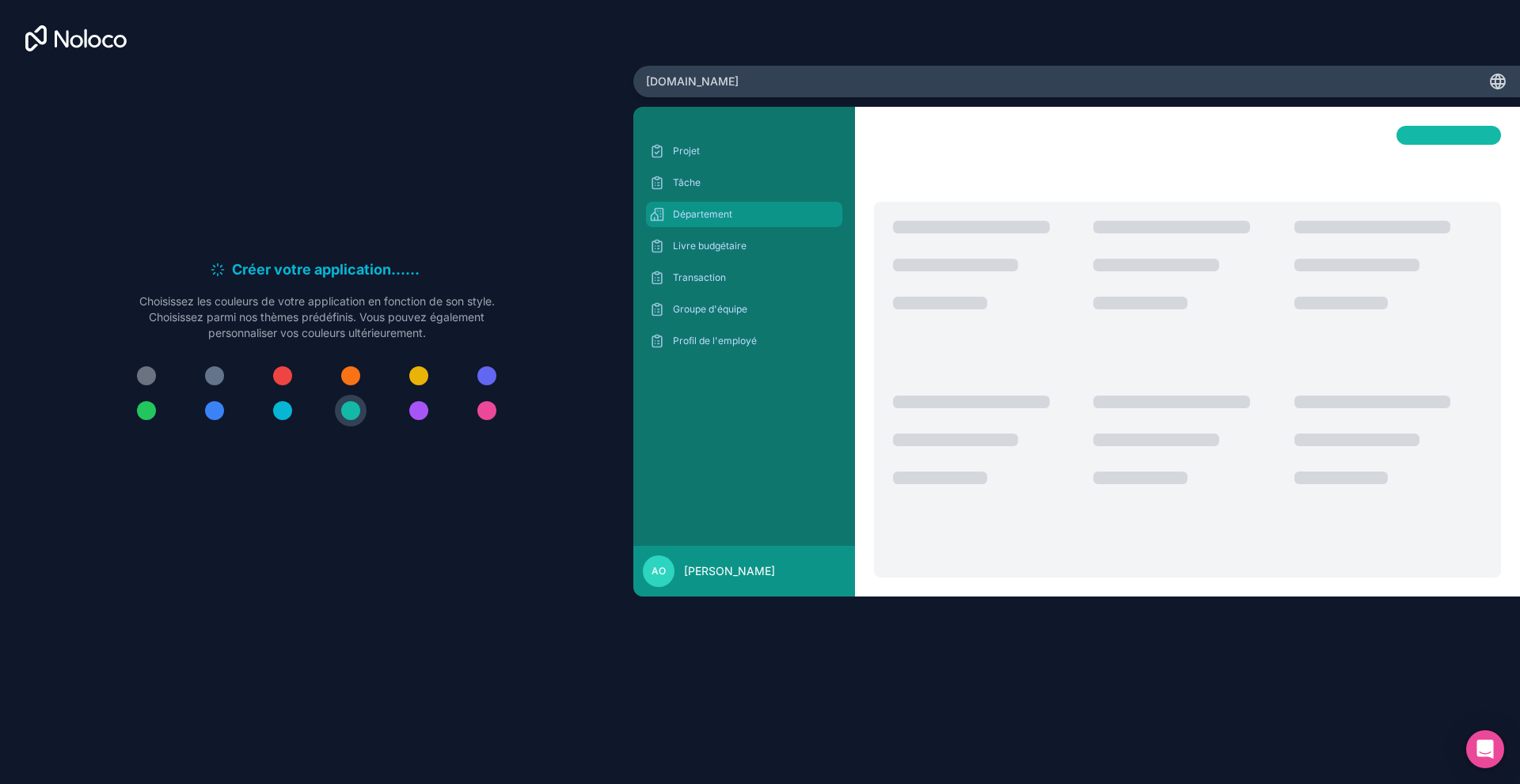
click at [703, 220] on p "Département" at bounding box center [756, 213] width 166 height 12
